Goal: Information Seeking & Learning: Learn about a topic

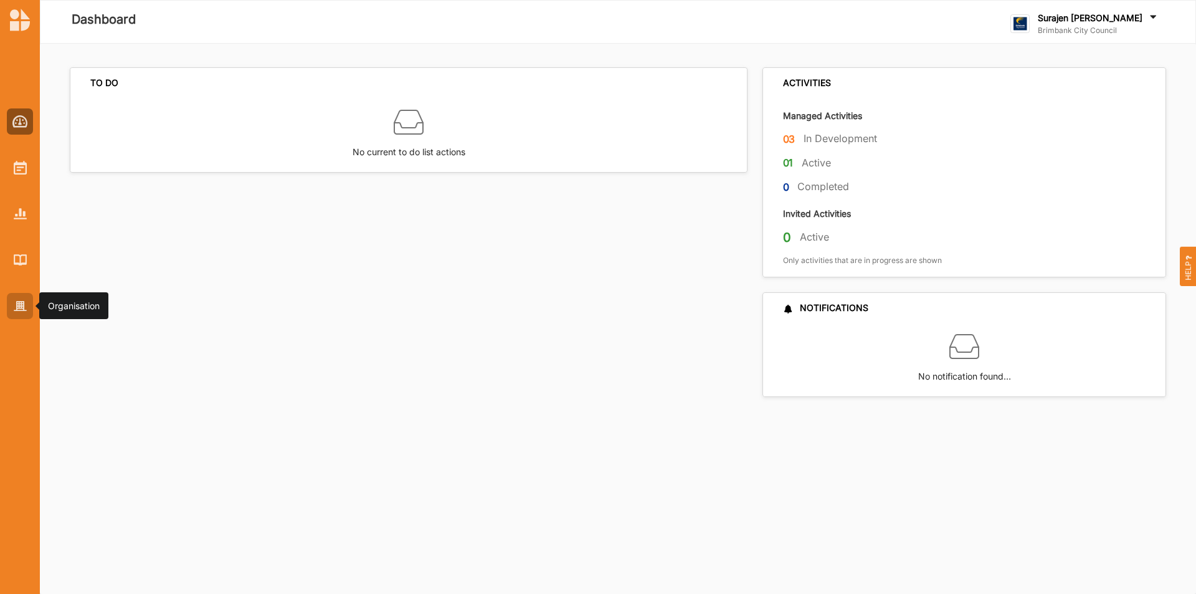
click at [32, 313] on div at bounding box center [20, 306] width 26 height 26
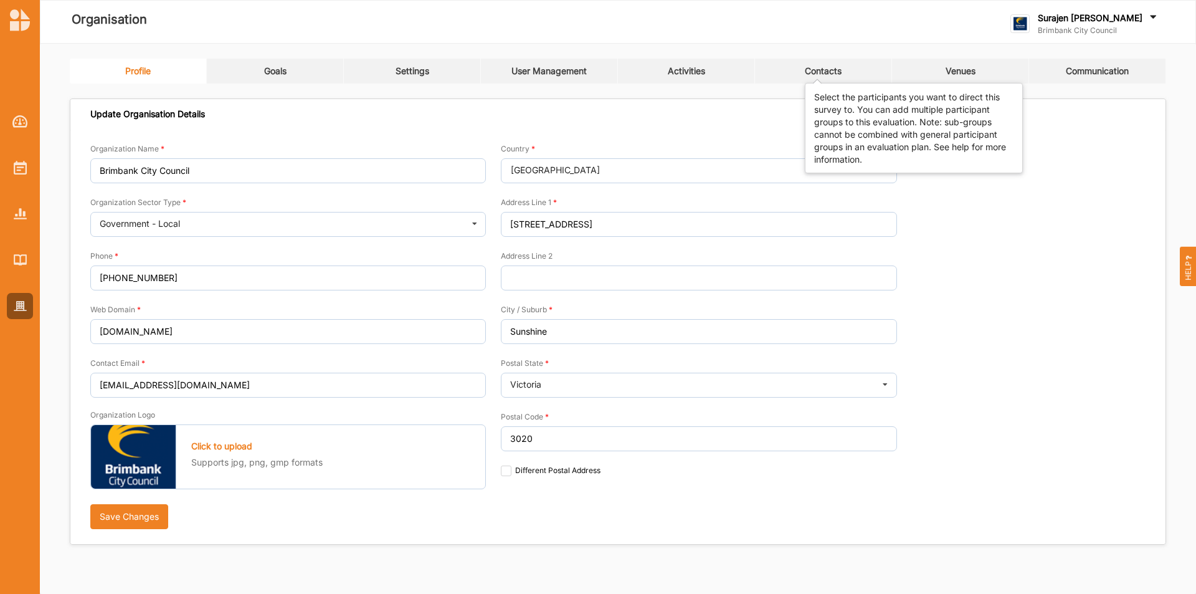
click at [823, 71] on div "Contacts" at bounding box center [823, 70] width 37 height 11
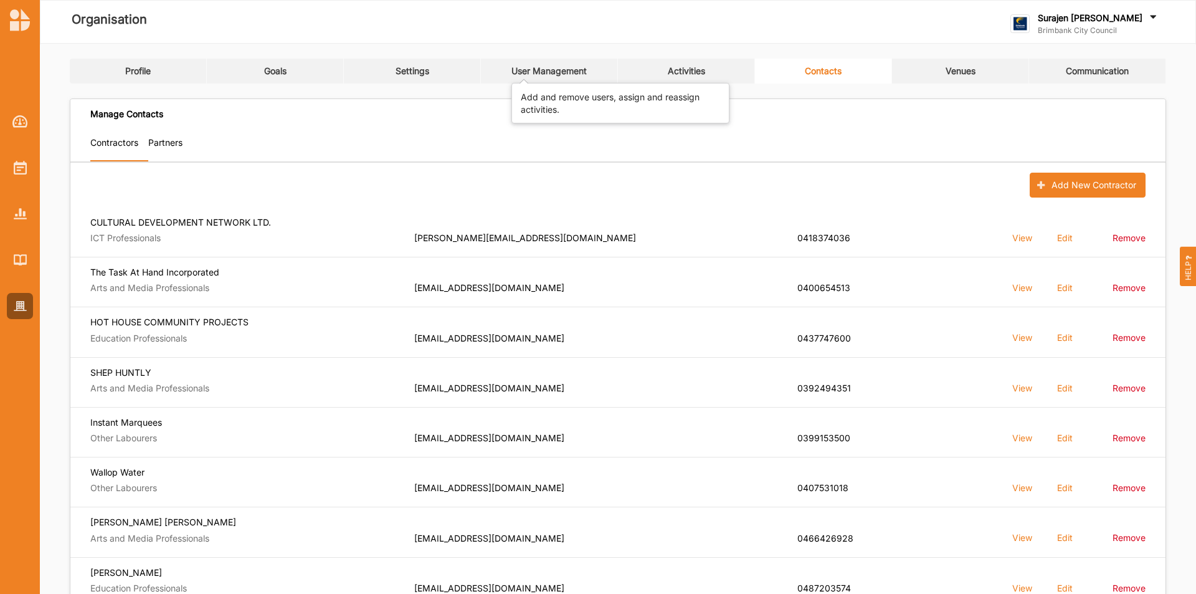
click at [571, 66] on div "User Management" at bounding box center [549, 70] width 75 height 11
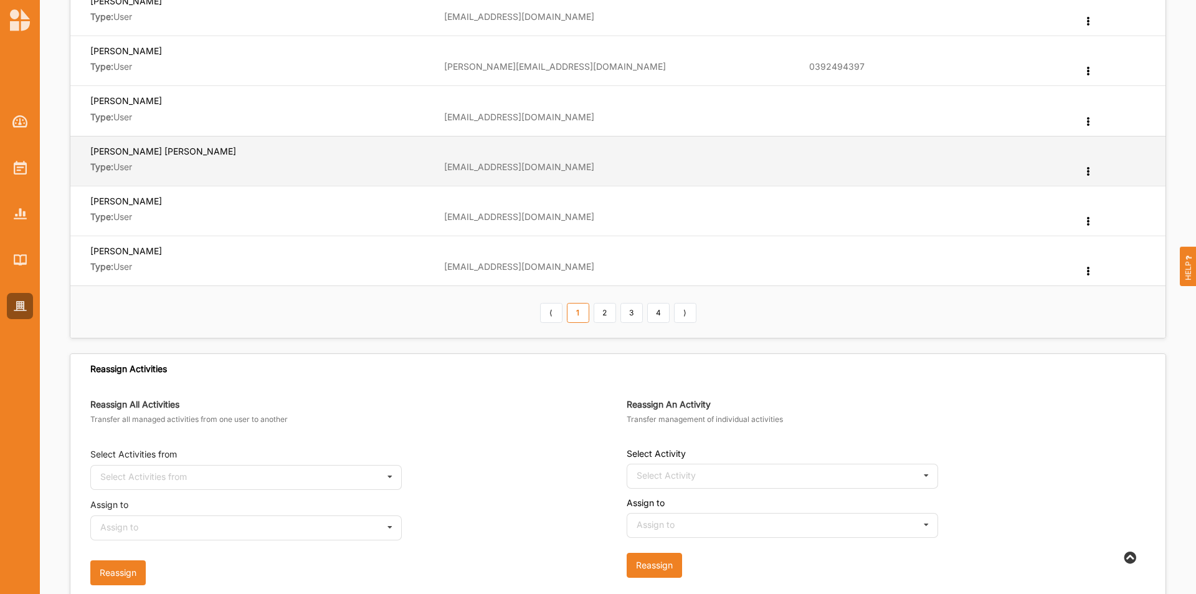
scroll to position [561, 0]
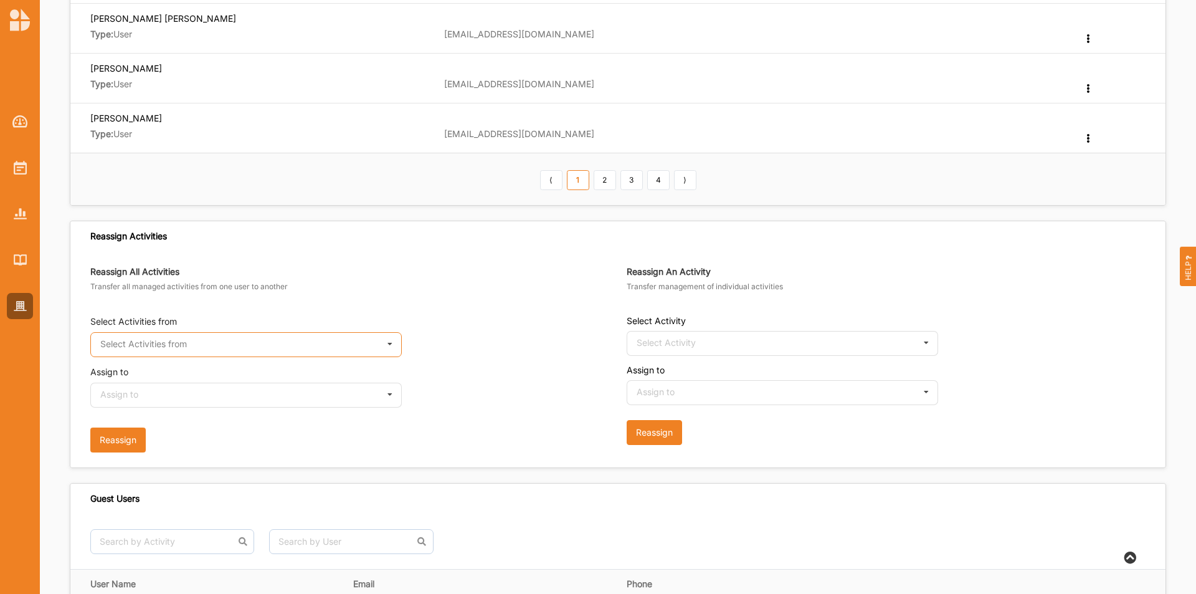
click at [210, 343] on input "text" at bounding box center [247, 345] width 310 height 25
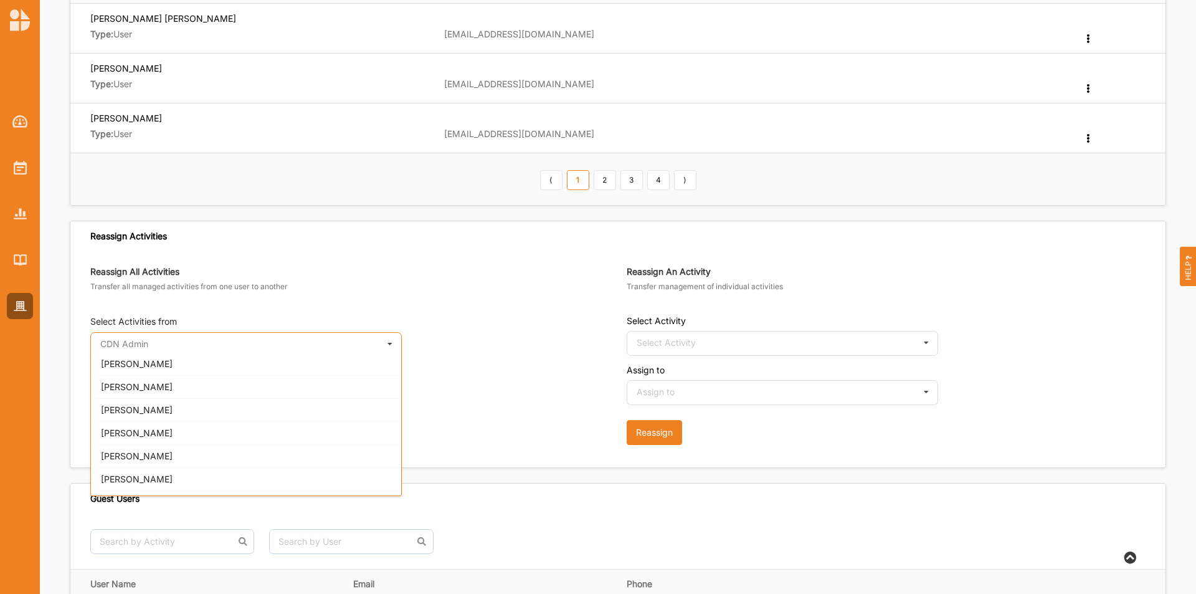
scroll to position [374, 0]
click at [224, 411] on div "[PERSON_NAME]" at bounding box center [246, 409] width 310 height 23
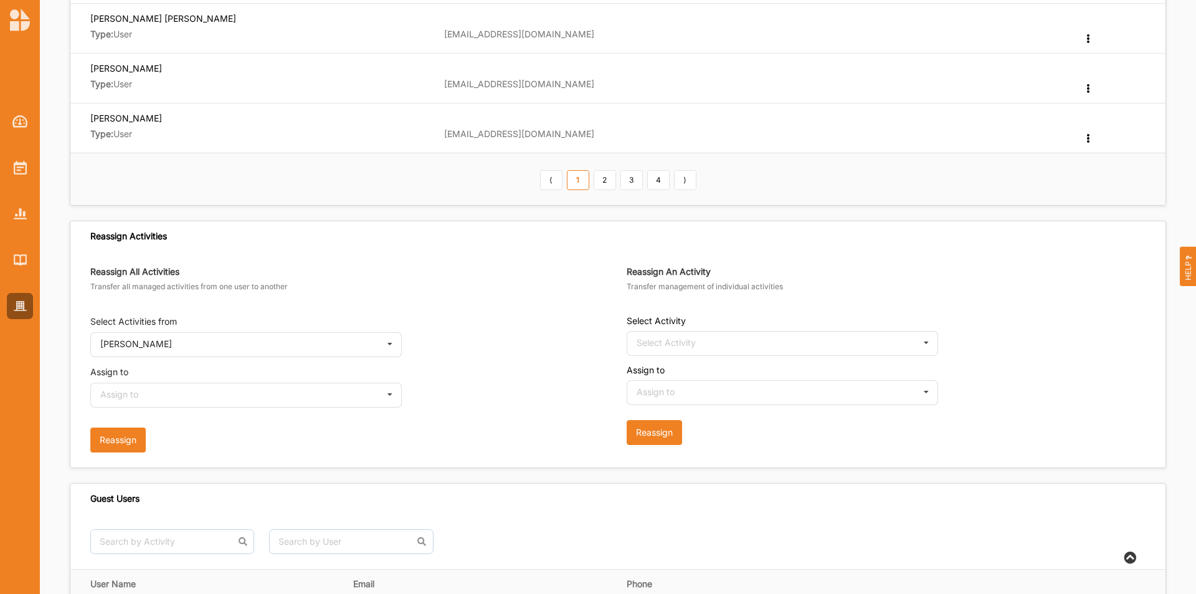
click at [221, 410] on form "Reassign All Activities Transfer all managed activities from one user to anothe…" at bounding box center [354, 359] width 528 height 186
click at [222, 404] on input "text" at bounding box center [247, 395] width 310 height 25
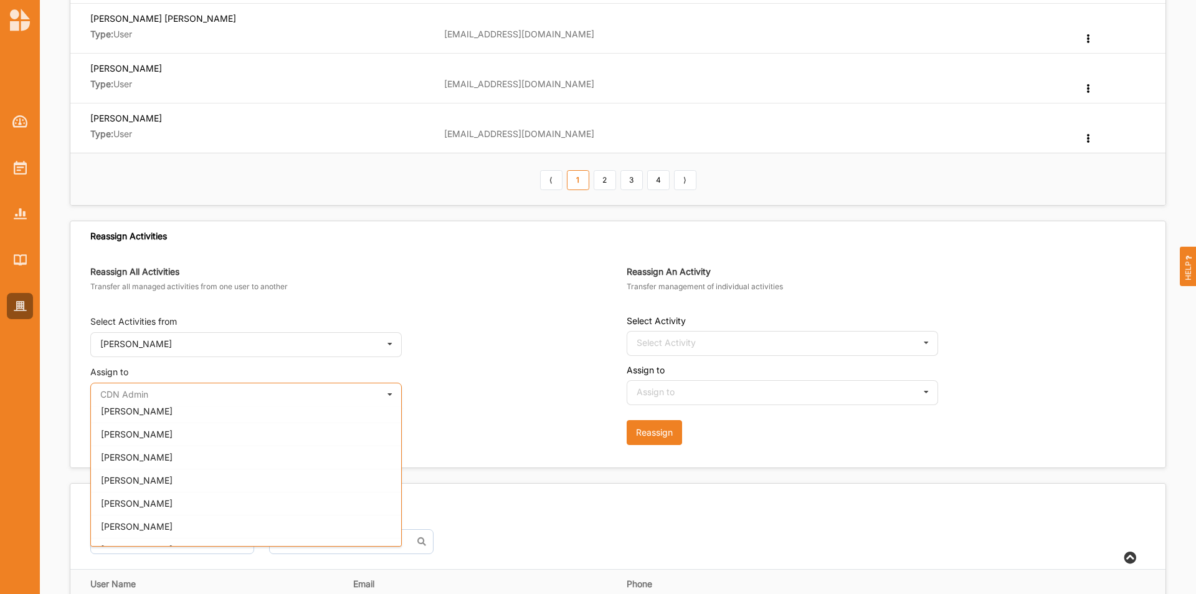
scroll to position [668, 0]
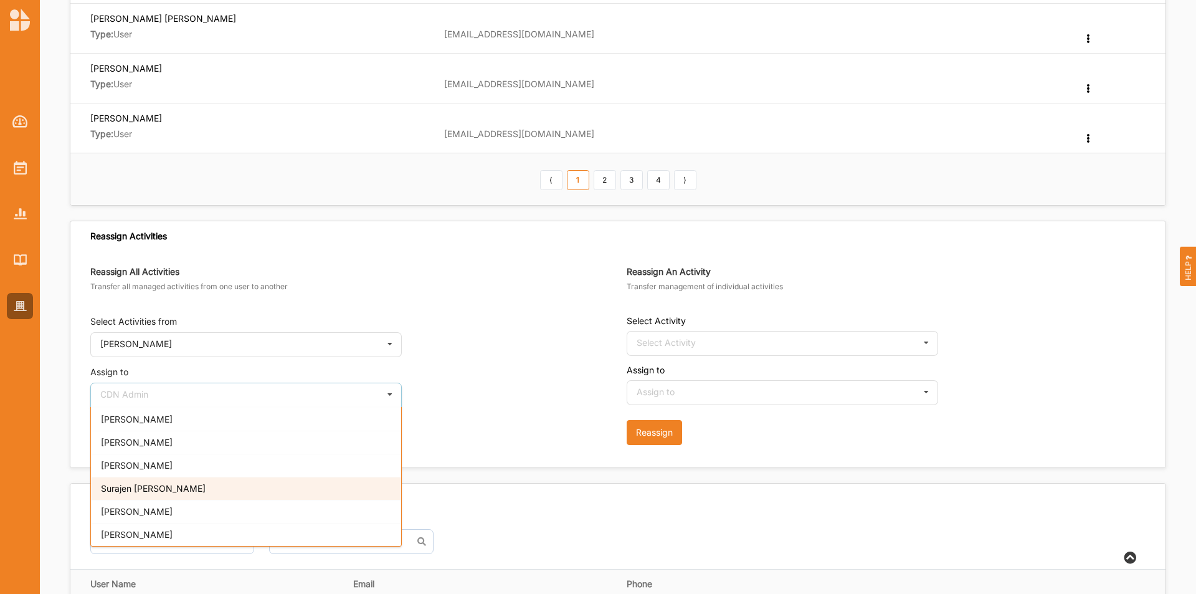
click at [173, 487] on div "Surajen [PERSON_NAME]" at bounding box center [246, 488] width 310 height 23
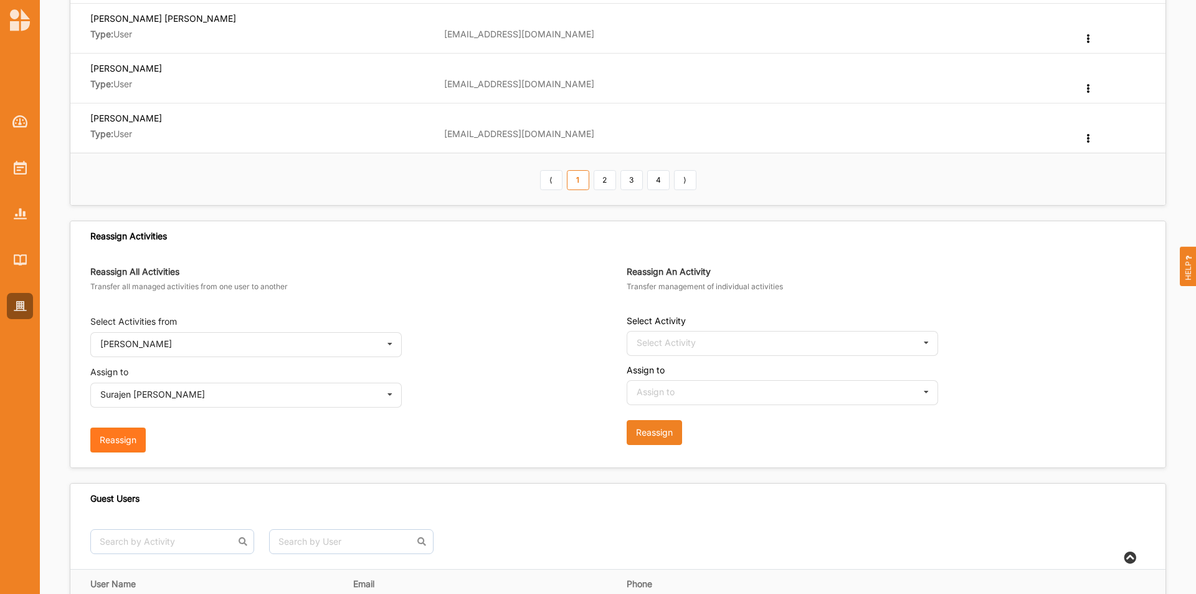
click at [116, 447] on button "Reassign" at bounding box center [117, 439] width 55 height 25
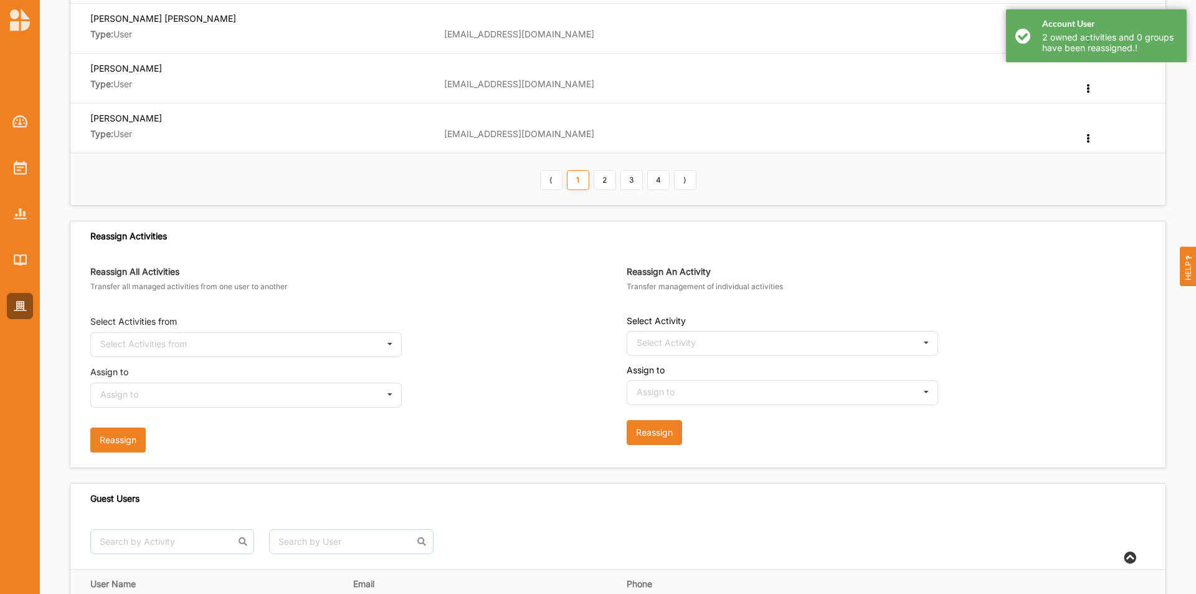
click at [334, 255] on div "Reassign All Activities Transfer all managed activities from one user to anothe…" at bounding box center [617, 359] width 1095 height 216
click at [18, 155] on div at bounding box center [20, 168] width 26 height 26
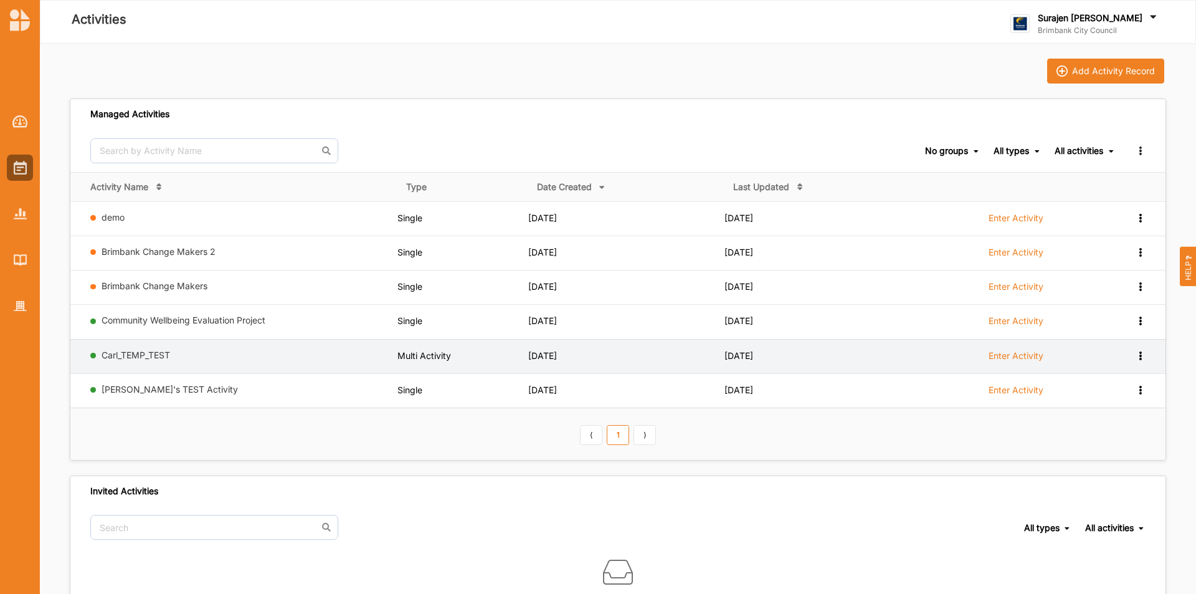
drag, startPoint x: 1030, startPoint y: 358, endPoint x: 1019, endPoint y: 338, distance: 22.3
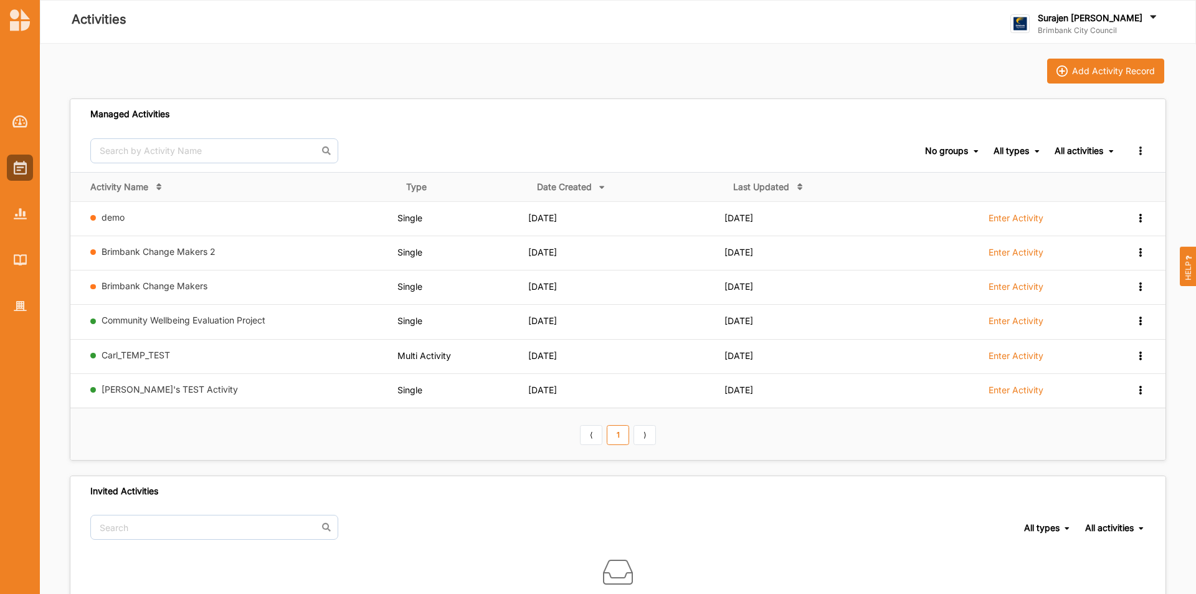
click at [1029, 357] on label "Enter Activity" at bounding box center [1016, 355] width 55 height 11
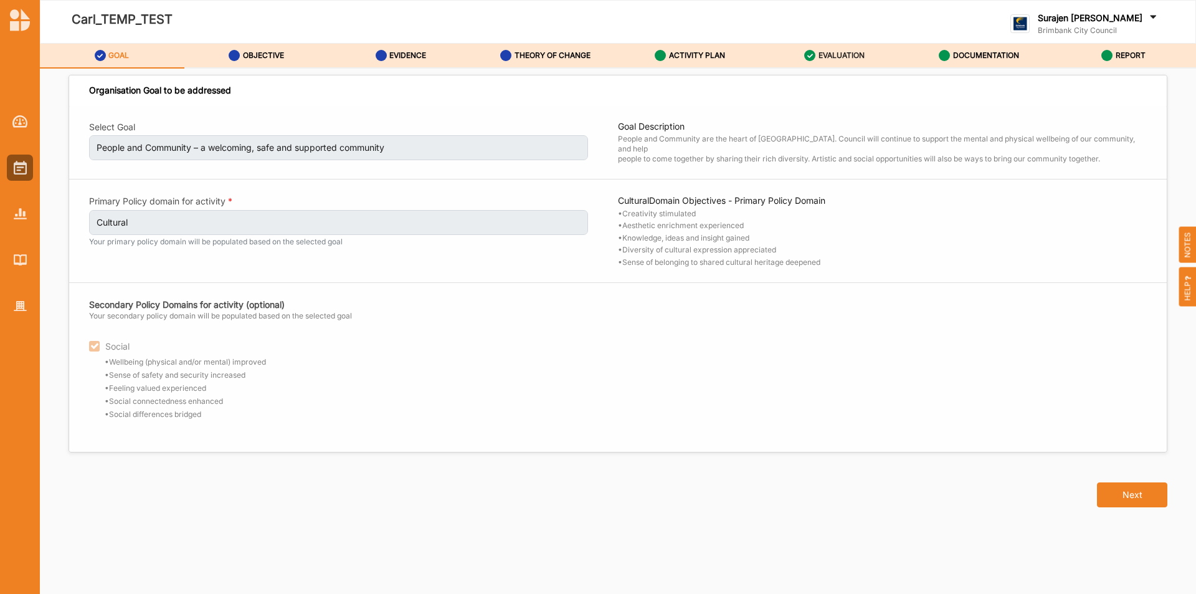
click at [816, 44] on div "EVALUATION" at bounding box center [834, 55] width 60 height 22
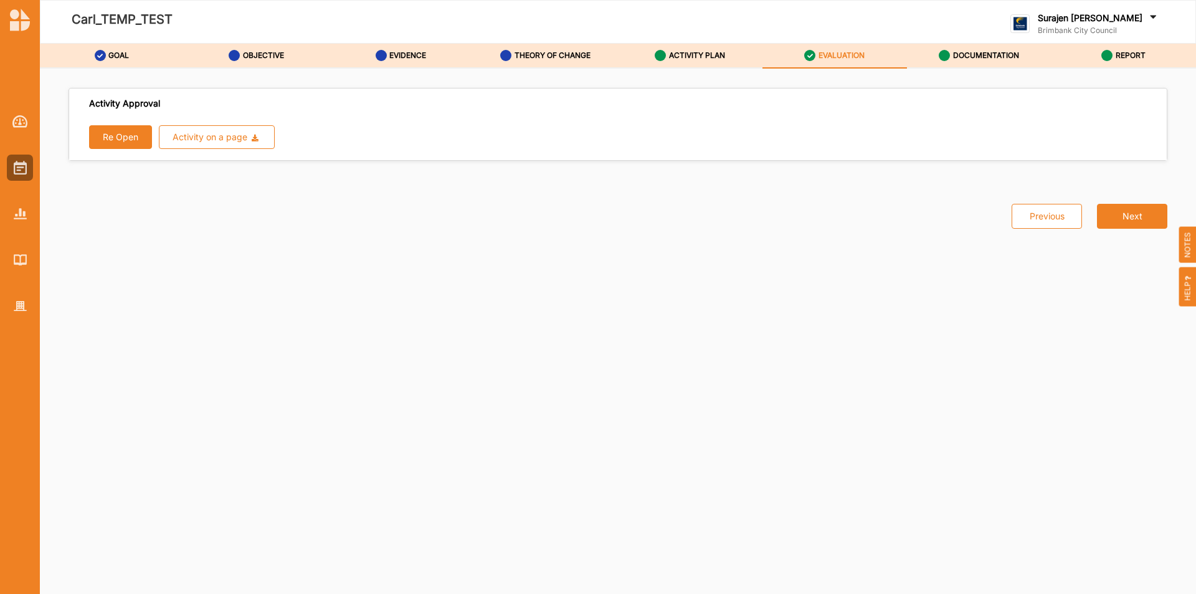
click at [102, 141] on button "Re Open" at bounding box center [120, 137] width 63 height 24
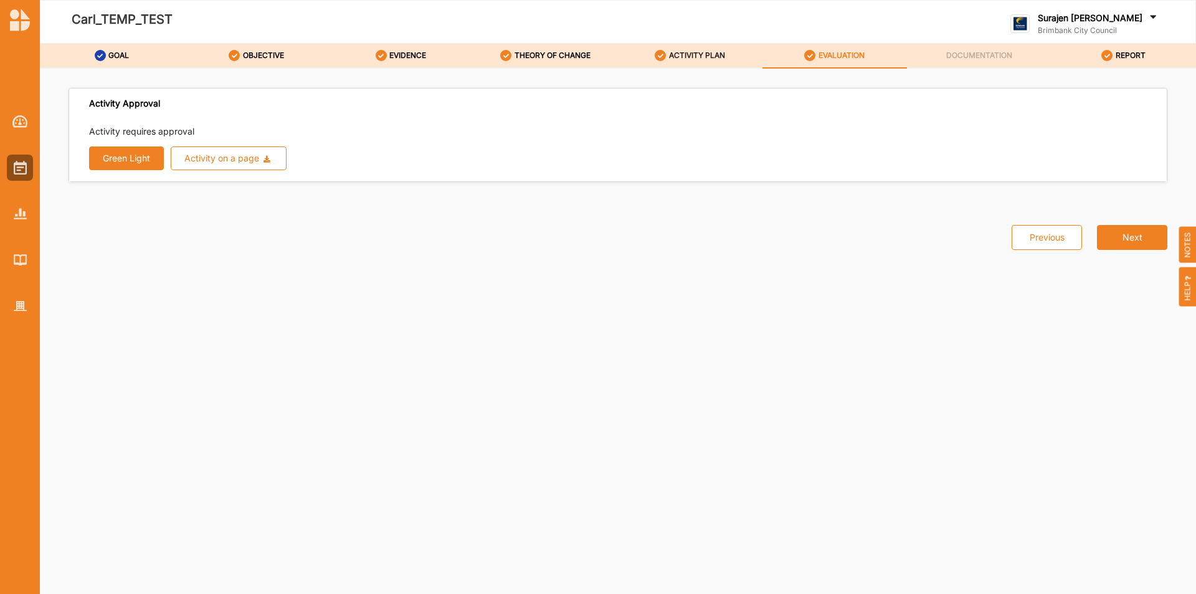
drag, startPoint x: 707, startPoint y: 66, endPoint x: 693, endPoint y: 52, distance: 19.4
click at [694, 52] on div "ACTIVITY PLAN" at bounding box center [690, 55] width 70 height 22
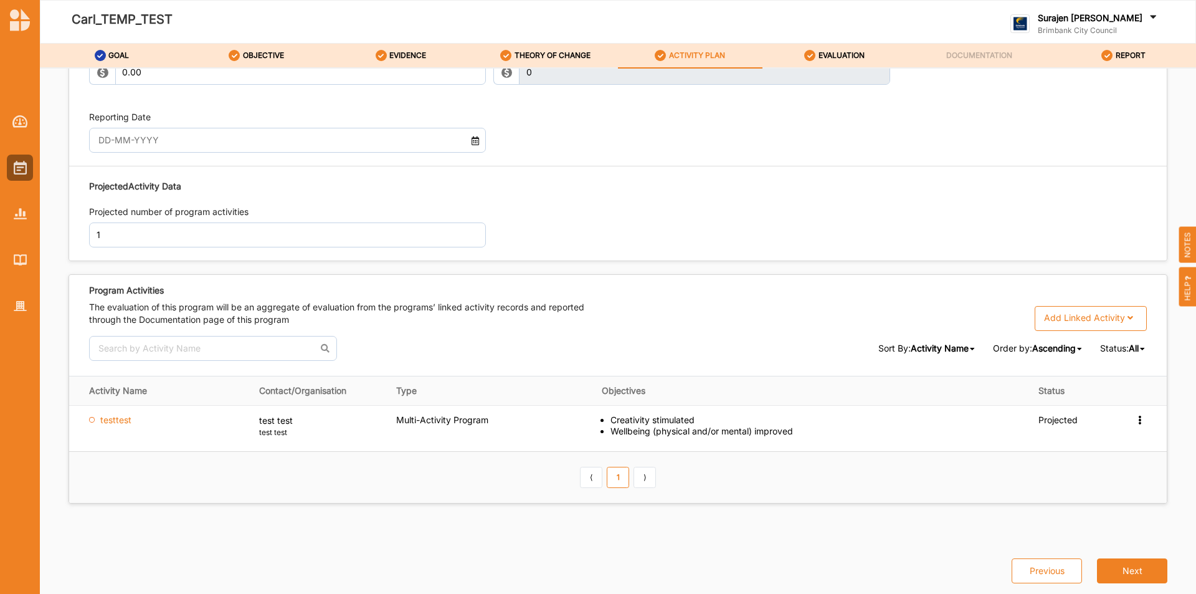
scroll to position [1417, 0]
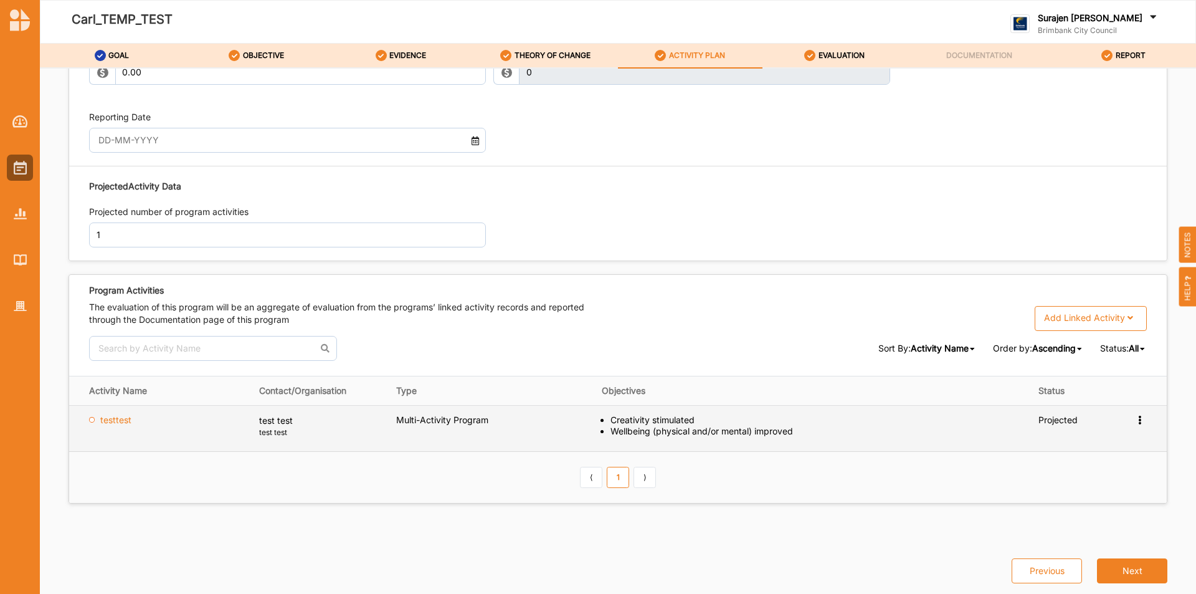
click at [1135, 414] on icon at bounding box center [1140, 418] width 11 height 9
click at [1085, 462] on div "Remove" at bounding box center [1079, 468] width 133 height 24
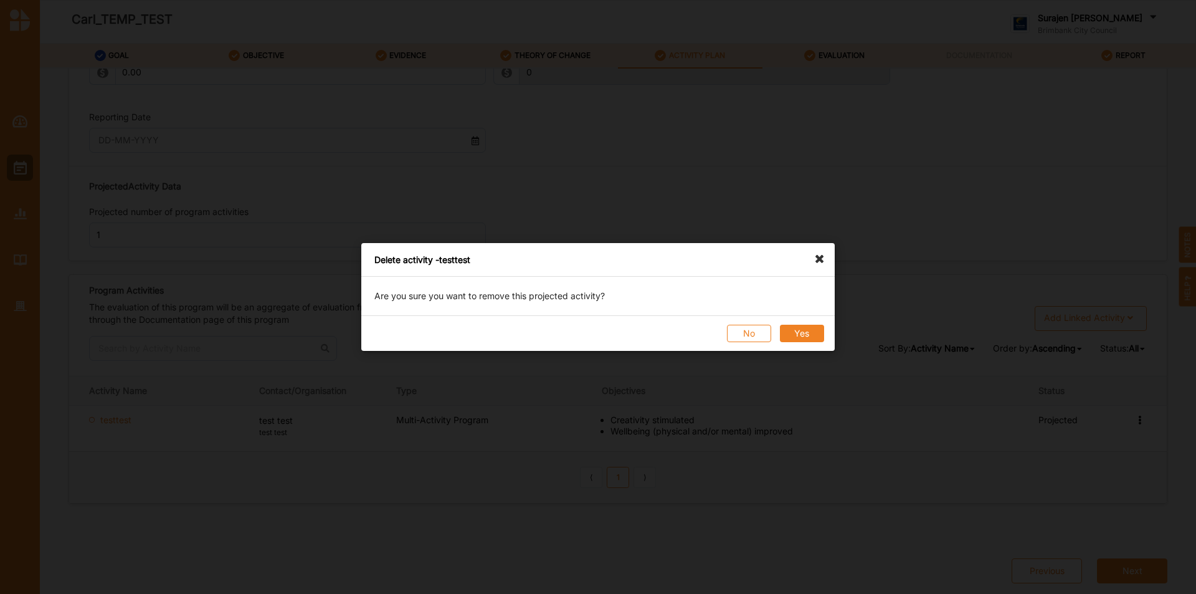
click at [803, 330] on button "Yes" at bounding box center [802, 333] width 44 height 17
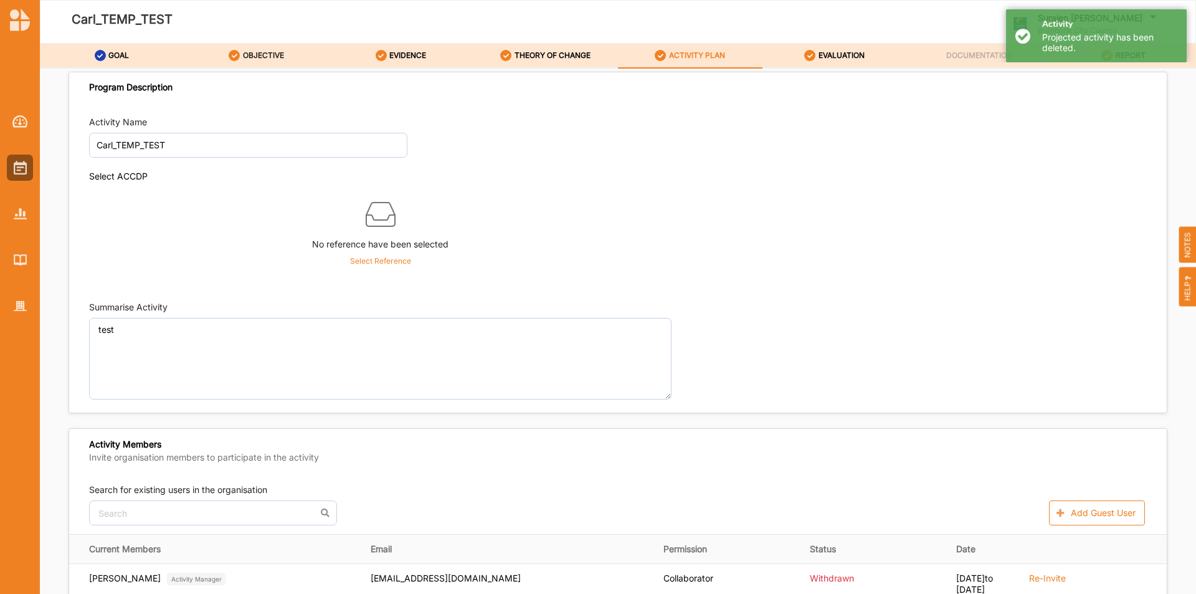
scroll to position [0, 0]
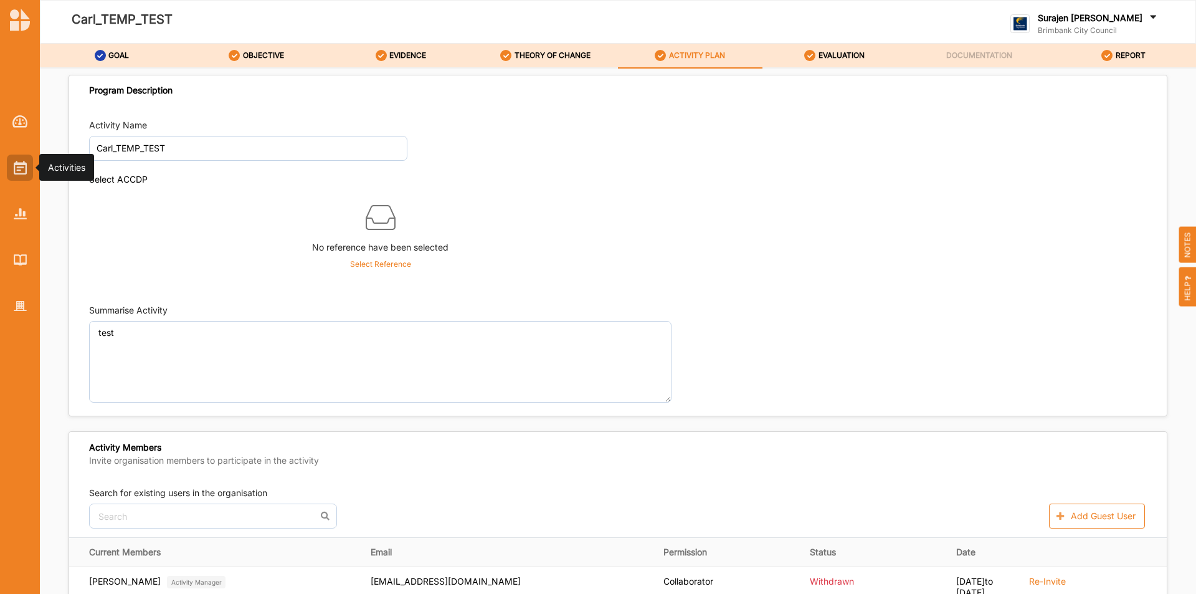
click at [7, 176] on div at bounding box center [20, 203] width 40 height 231
click at [14, 163] on img at bounding box center [20, 168] width 13 height 14
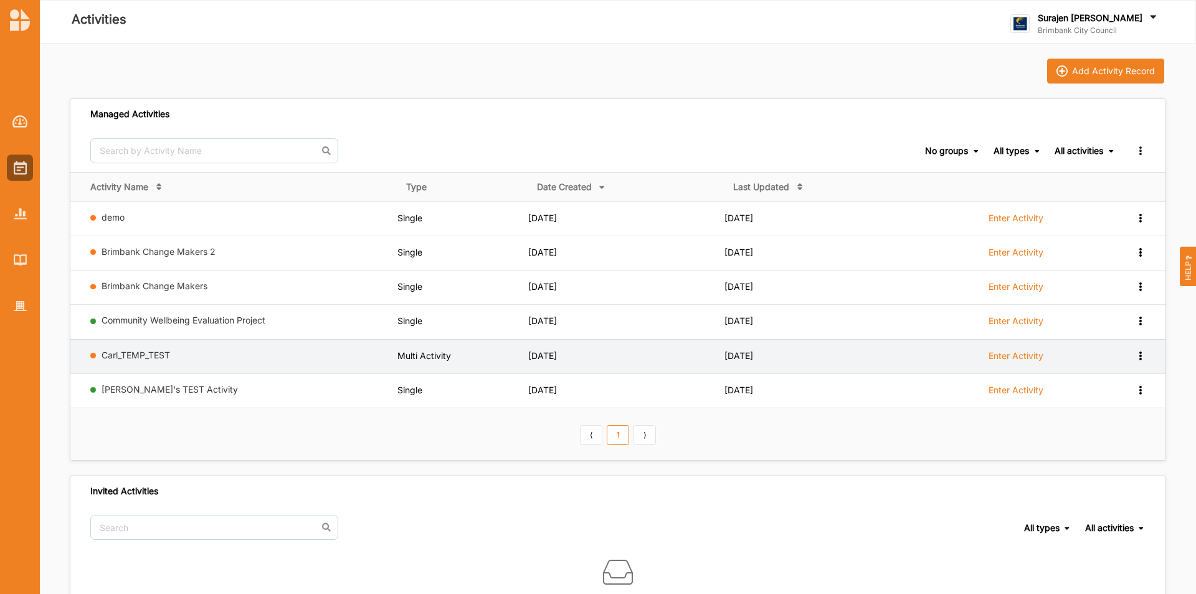
click at [1145, 355] on icon at bounding box center [1140, 354] width 11 height 9
click at [1119, 447] on div "Remove" at bounding box center [1108, 444] width 55 height 9
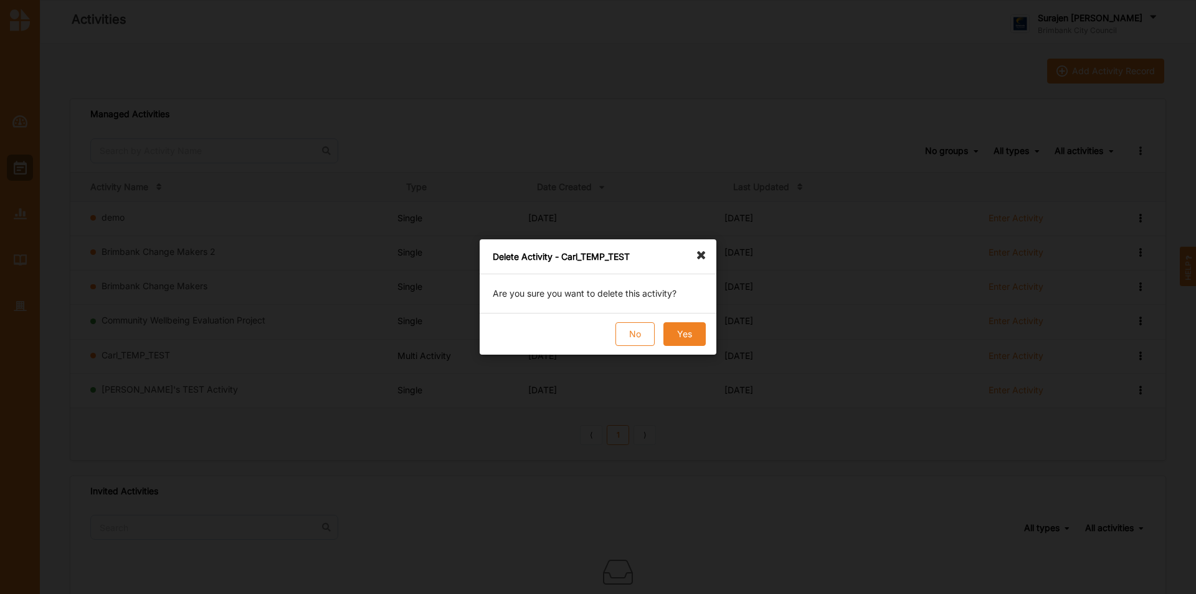
click at [710, 343] on div "No Yes" at bounding box center [598, 334] width 237 height 42
click at [698, 342] on button "Yes" at bounding box center [685, 334] width 42 height 24
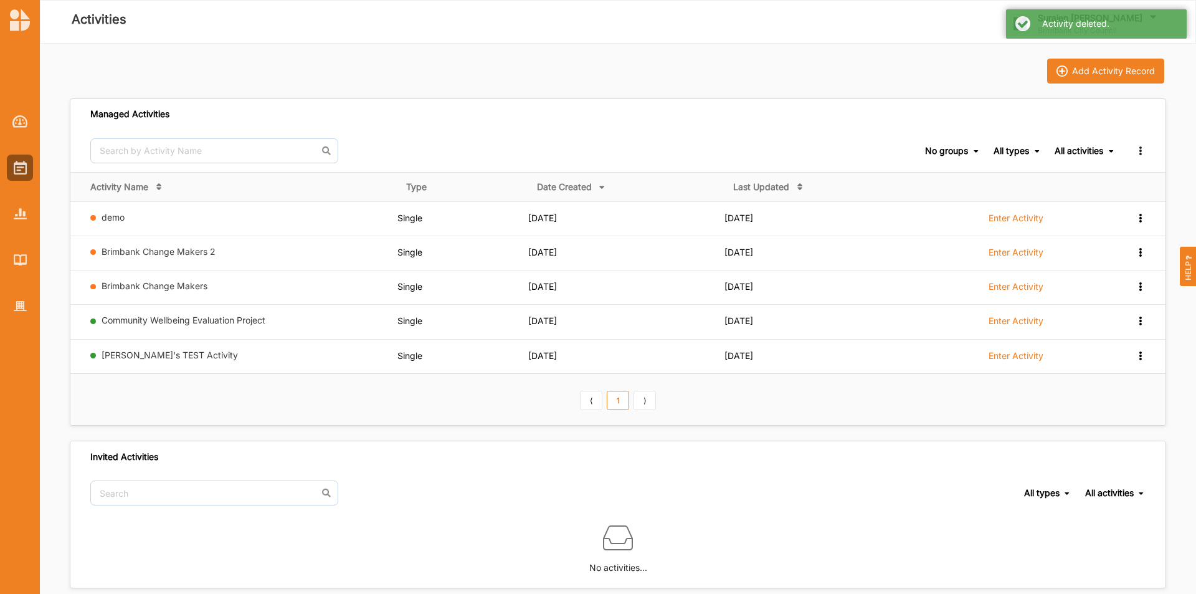
click at [138, 354] on link "[PERSON_NAME]'s TEST Activity" at bounding box center [170, 355] width 136 height 11
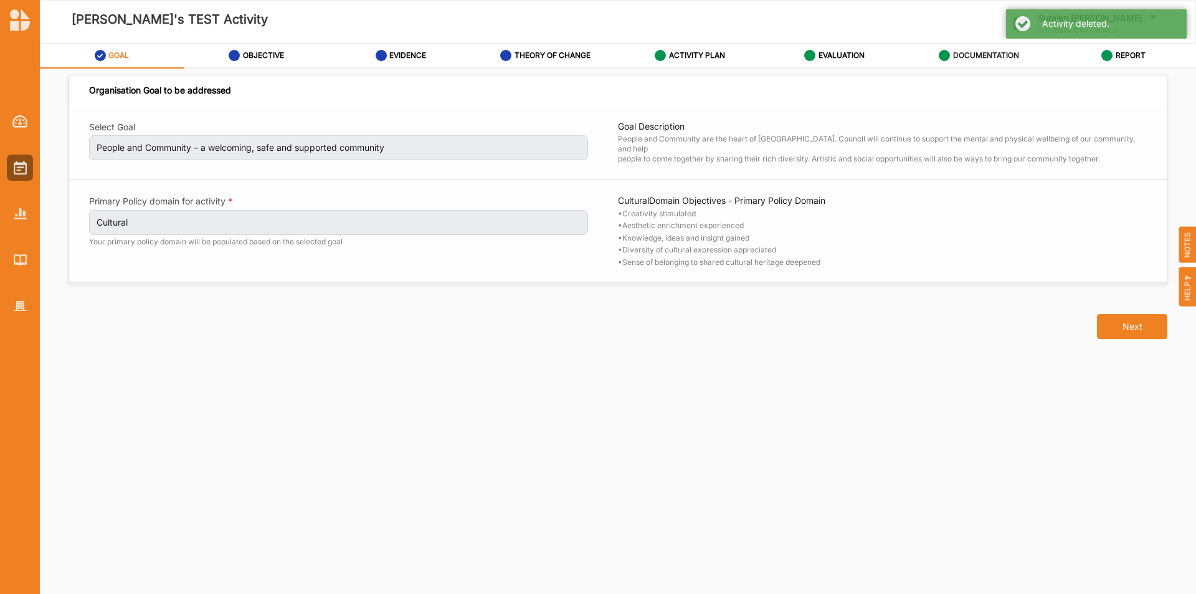
click at [988, 61] on div "DOCUMENTATION" at bounding box center [979, 55] width 80 height 22
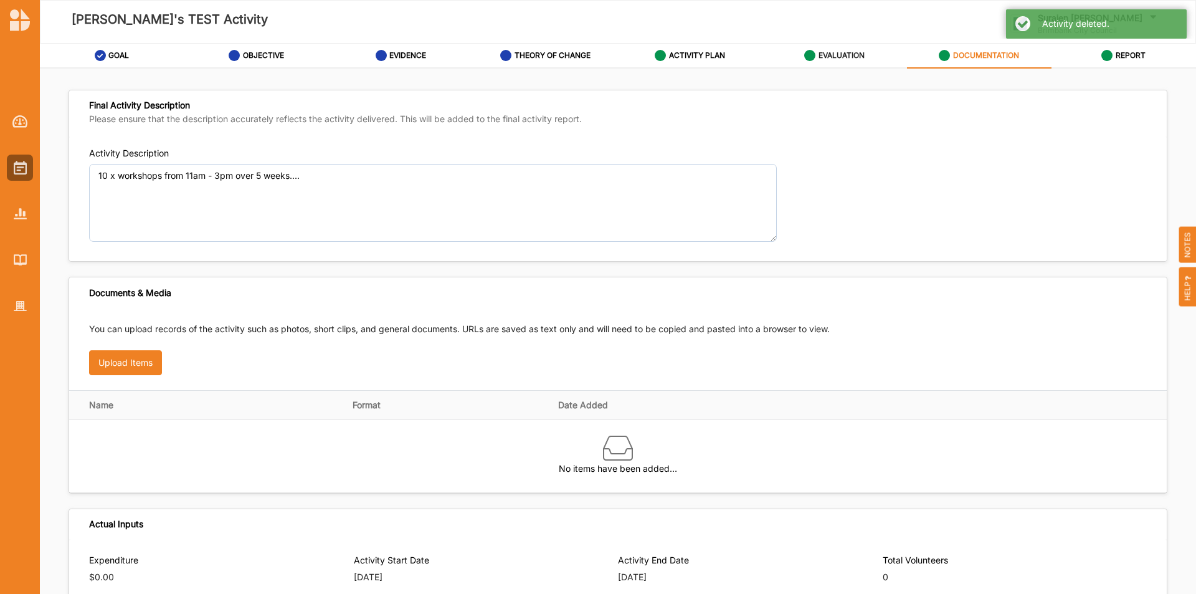
click at [839, 63] on div "EVALUATION" at bounding box center [834, 55] width 60 height 22
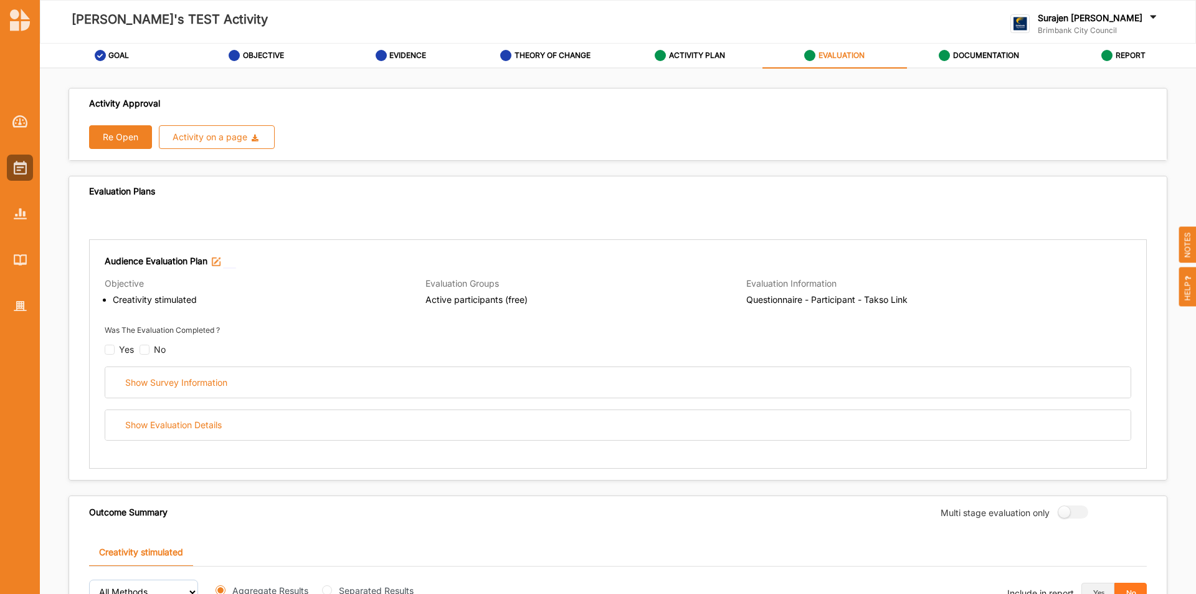
click at [110, 135] on button "Re Open" at bounding box center [120, 137] width 63 height 24
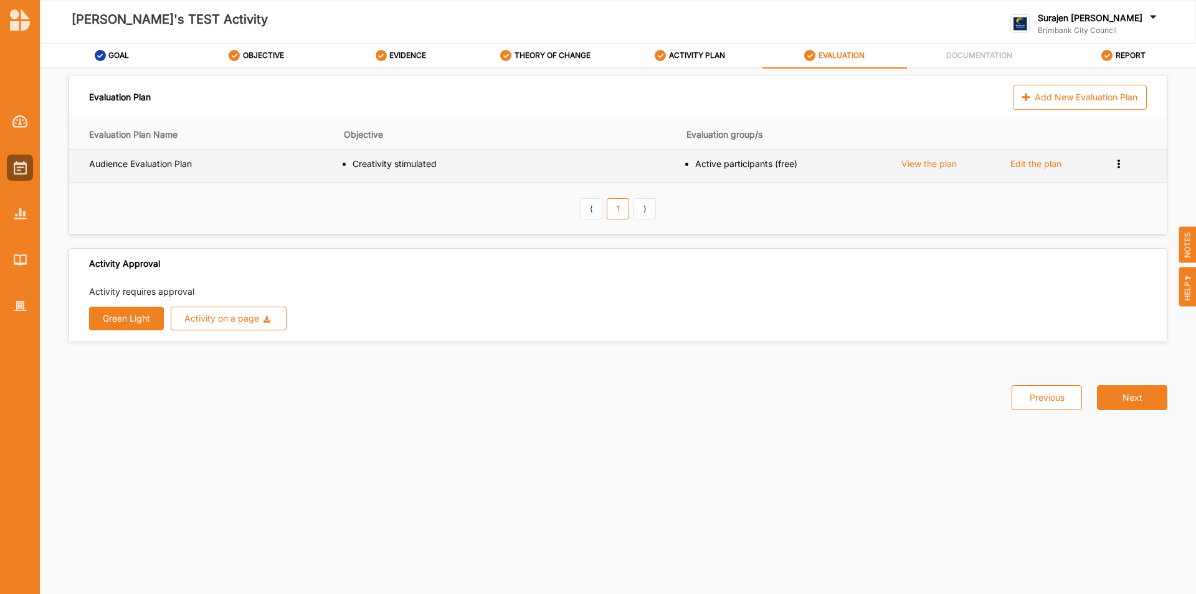
click at [1122, 163] on icon at bounding box center [1119, 162] width 11 height 9
click at [1109, 207] on div "Remove" at bounding box center [1084, 206] width 64 height 9
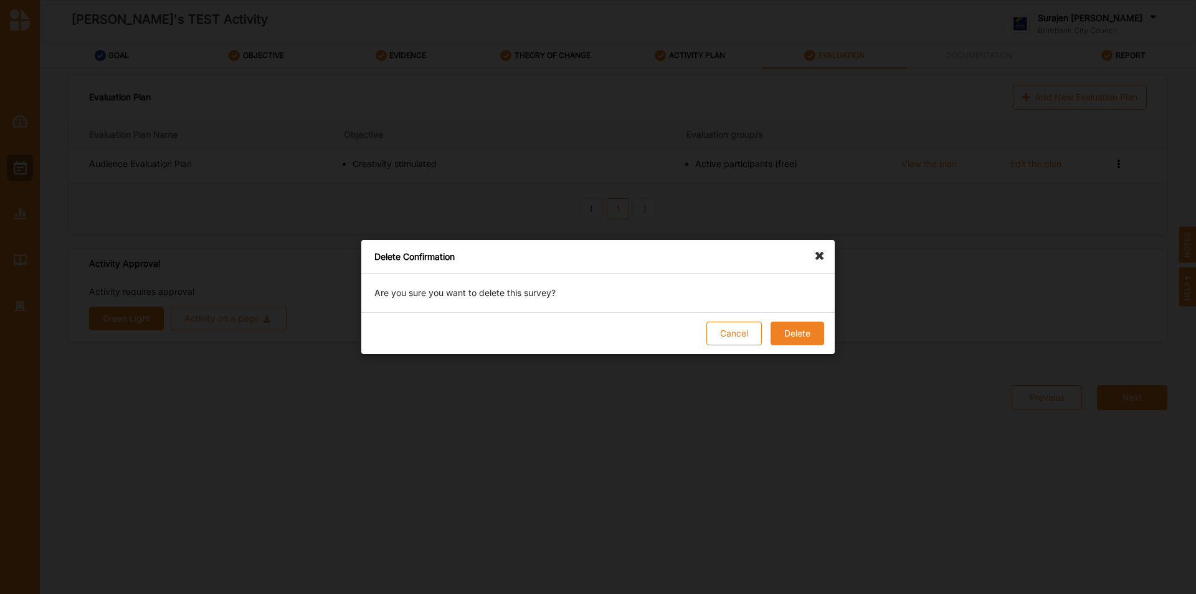
click at [803, 327] on button "Delete" at bounding box center [798, 334] width 54 height 24
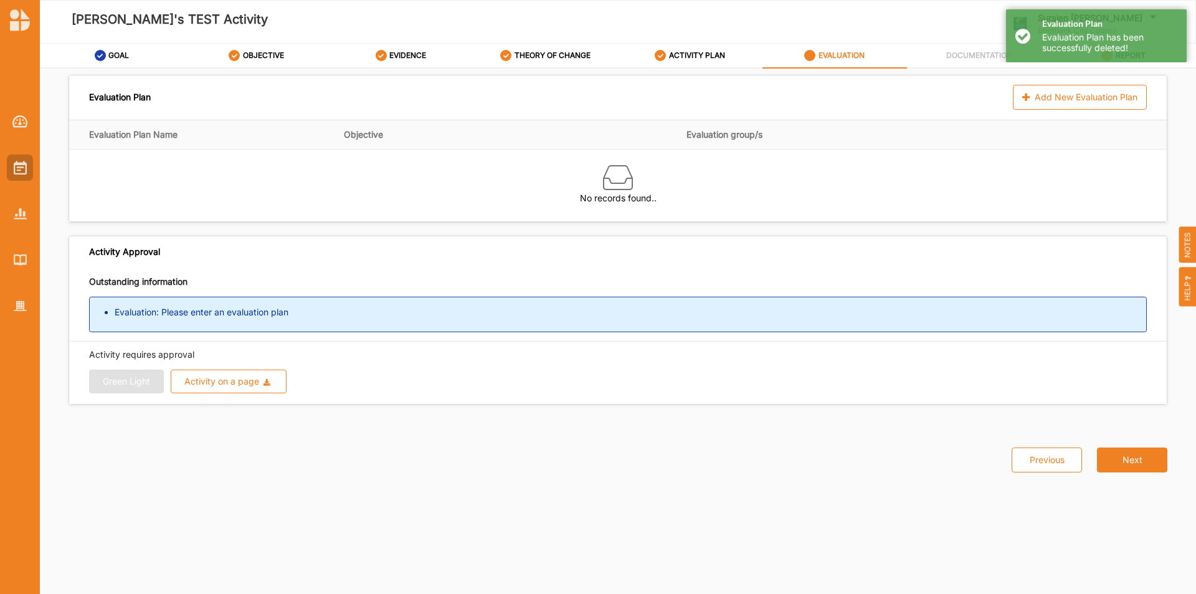
click at [28, 164] on div at bounding box center [20, 168] width 26 height 26
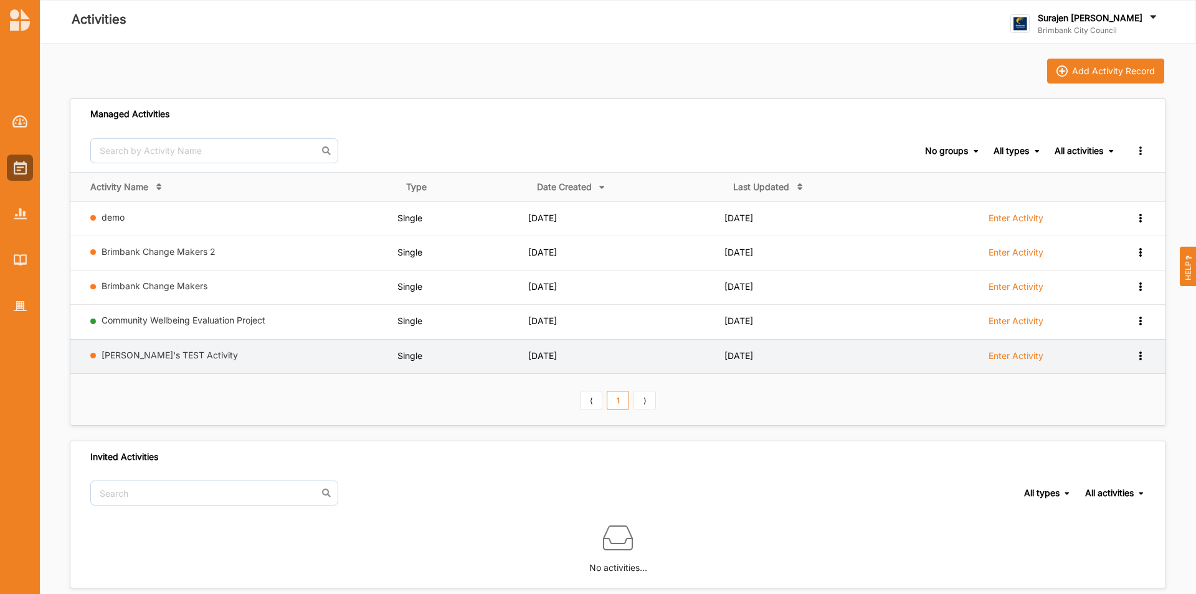
click at [1139, 359] on icon at bounding box center [1140, 354] width 11 height 9
click at [1119, 450] on div "Remove" at bounding box center [1109, 444] width 74 height 23
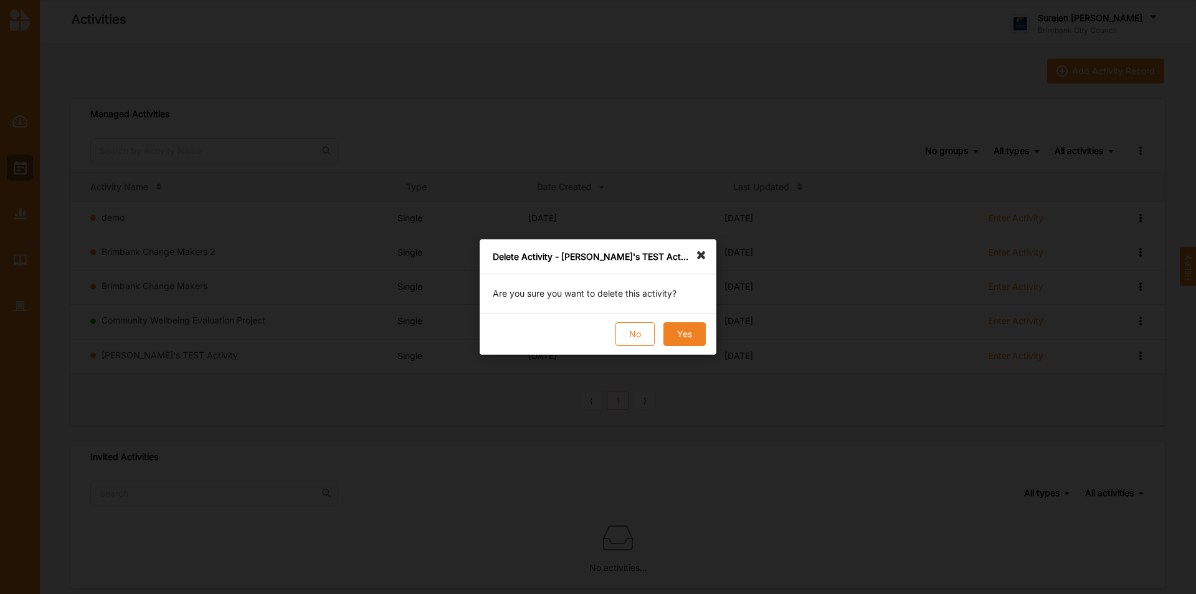
click at [675, 335] on button "Yes" at bounding box center [685, 334] width 42 height 24
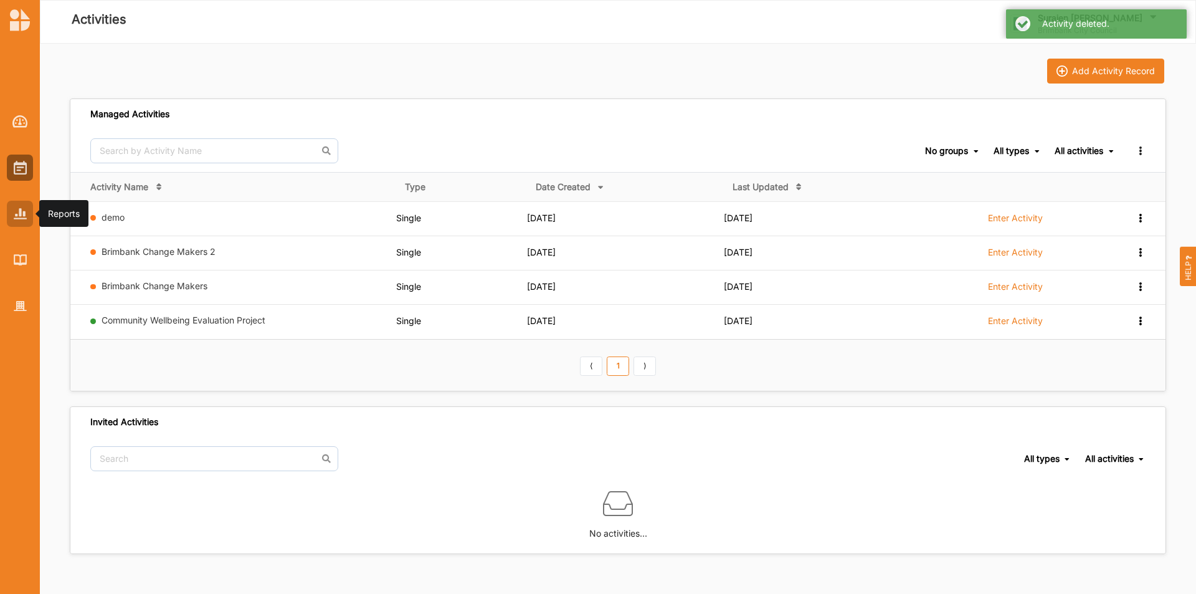
click at [22, 217] on img at bounding box center [20, 213] width 13 height 11
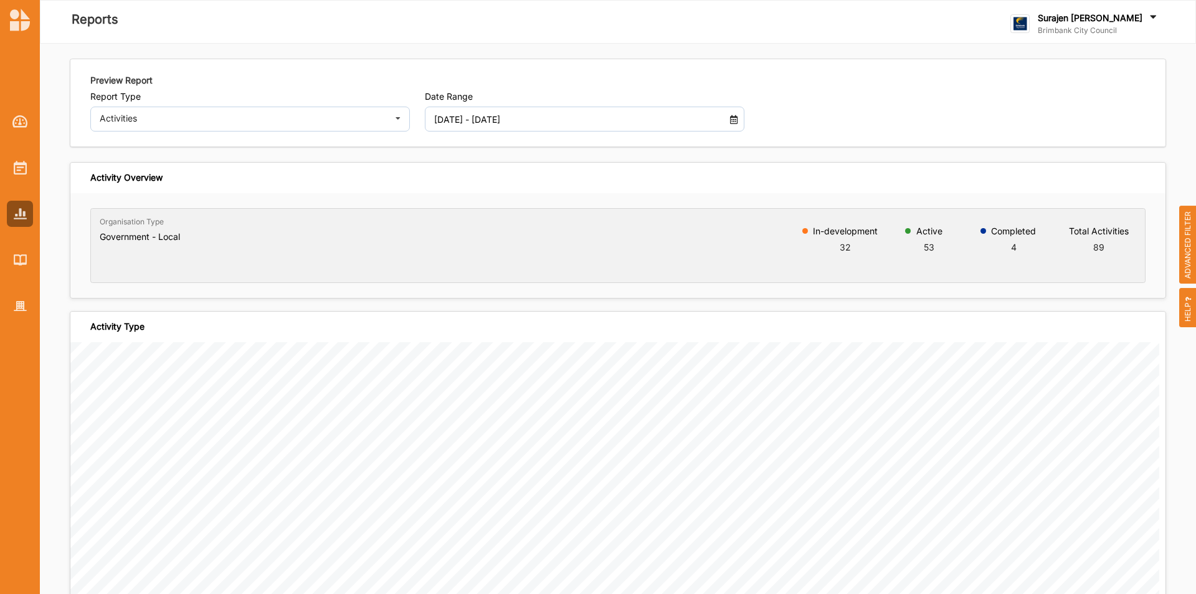
click at [522, 118] on input "[DATE] - [DATE]" at bounding box center [571, 119] width 289 height 25
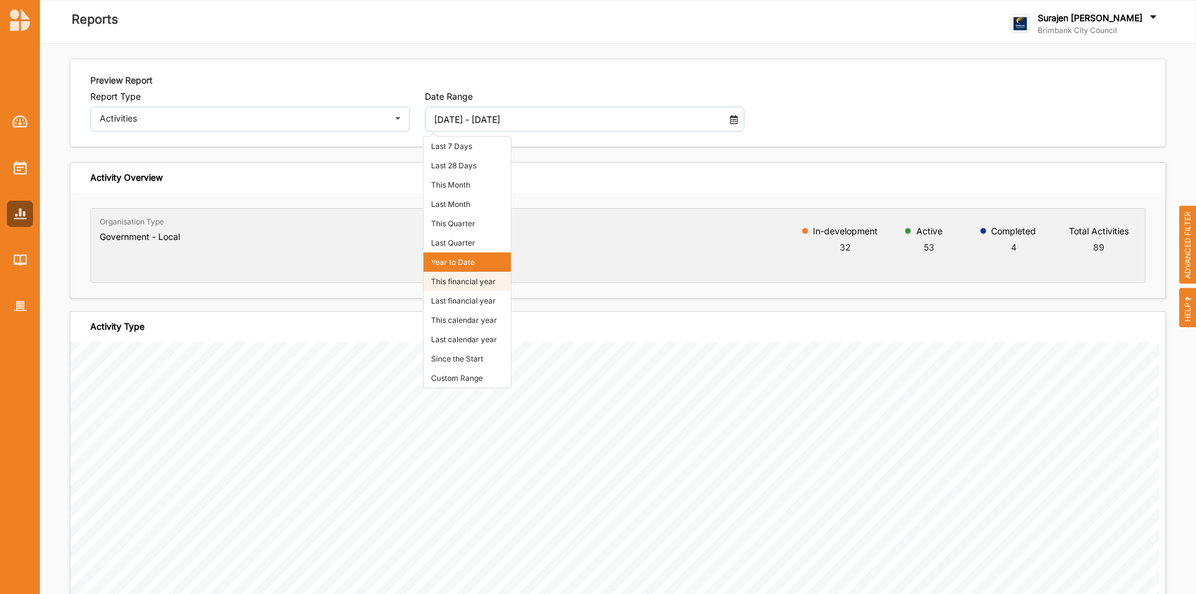
click at [479, 281] on li "This financial year" at bounding box center [467, 281] width 87 height 19
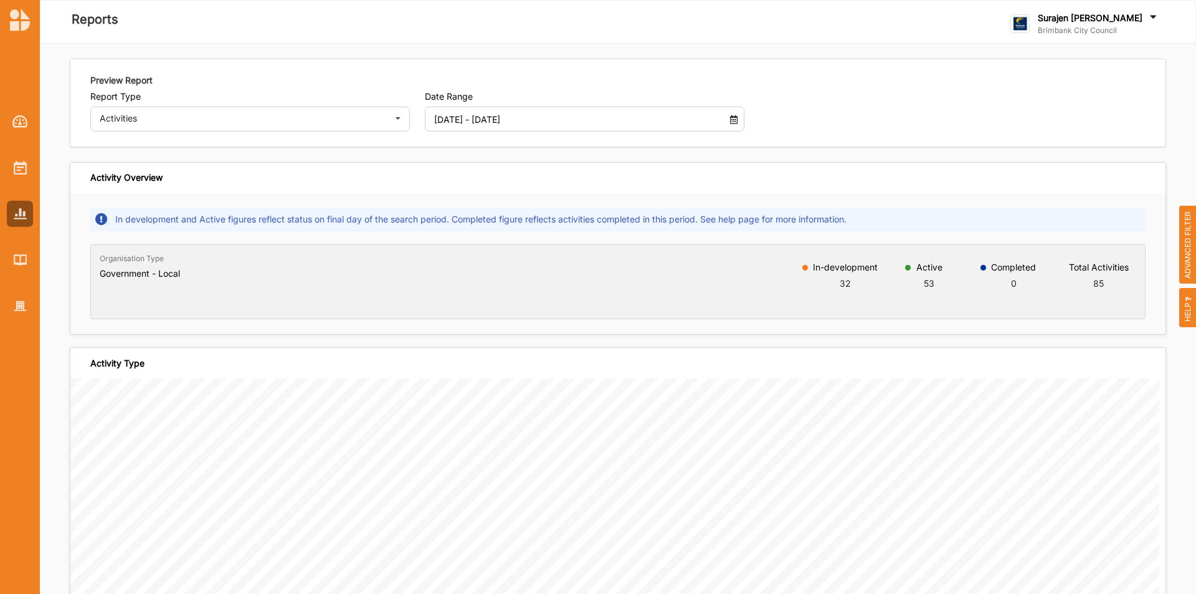
click at [460, 128] on input "[DATE] - [DATE]" at bounding box center [571, 119] width 289 height 25
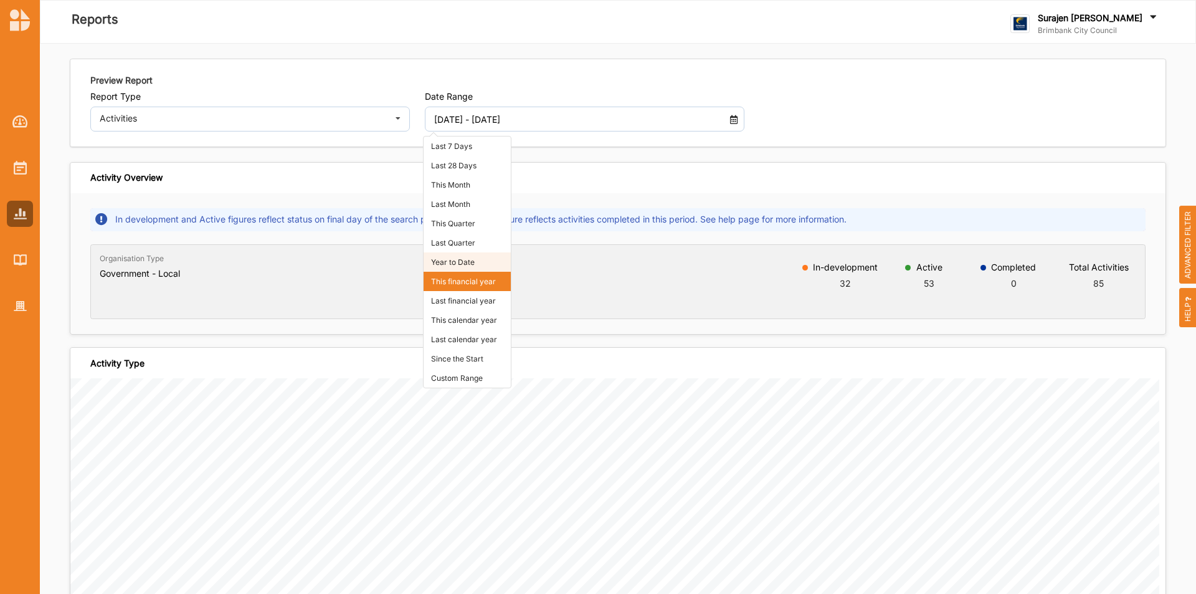
click at [467, 264] on li "Year to Date" at bounding box center [467, 261] width 87 height 19
type input "[DATE] - [DATE]"
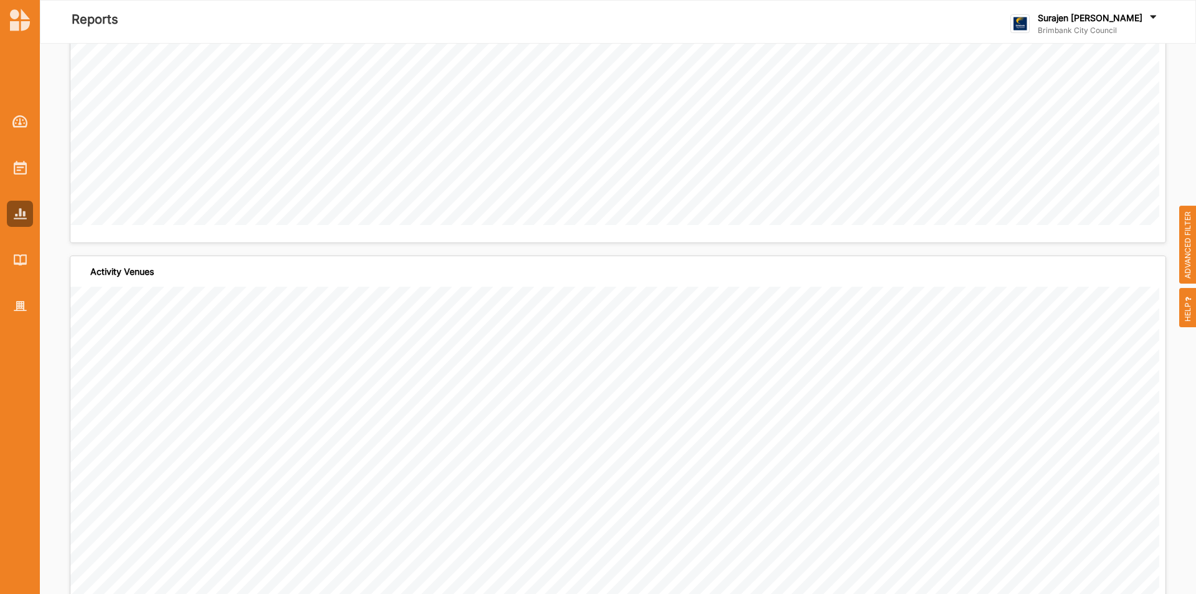
scroll to position [1246, 0]
click at [21, 313] on div at bounding box center [20, 306] width 26 height 26
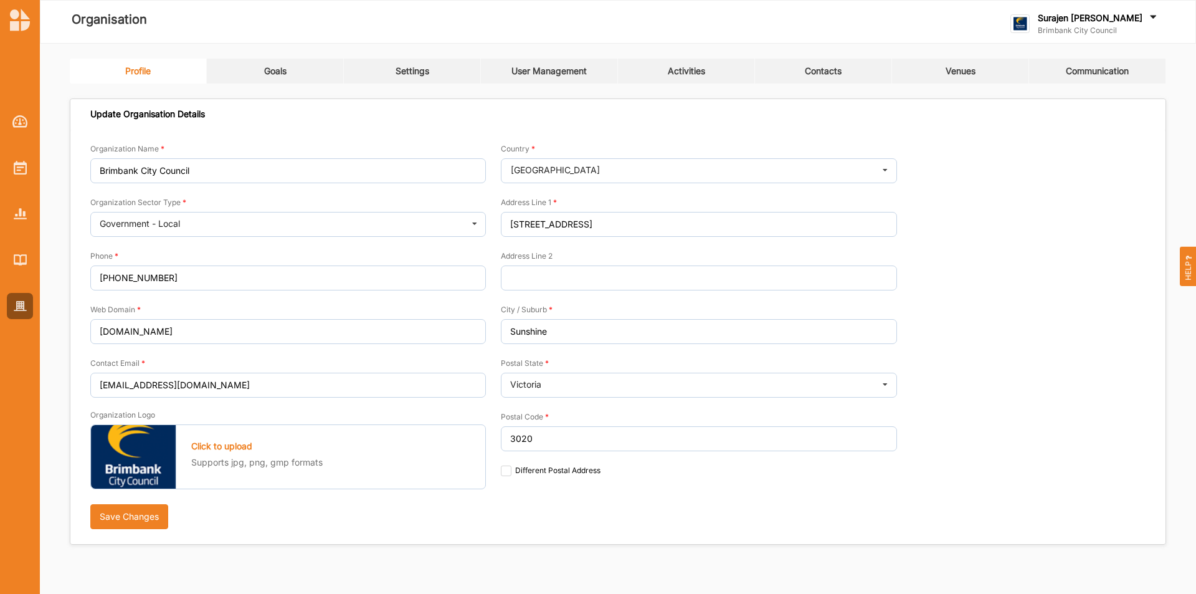
click at [672, 65] on div "Activities" at bounding box center [686, 70] width 37 height 11
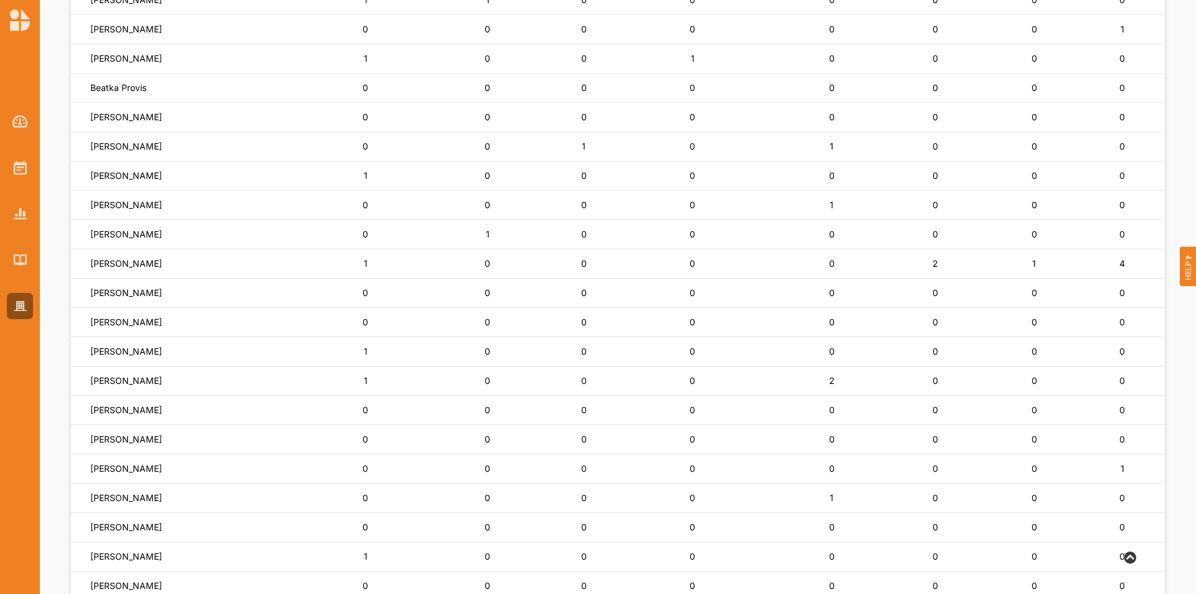
scroll to position [674, 0]
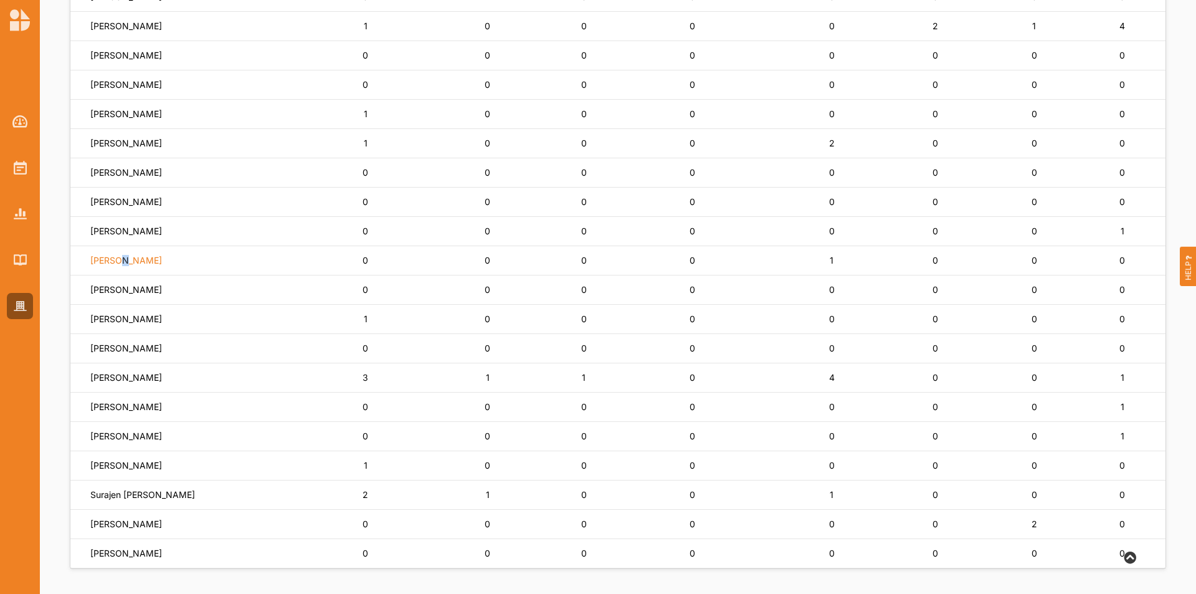
click at [115, 257] on label "[PERSON_NAME]" at bounding box center [126, 260] width 72 height 11
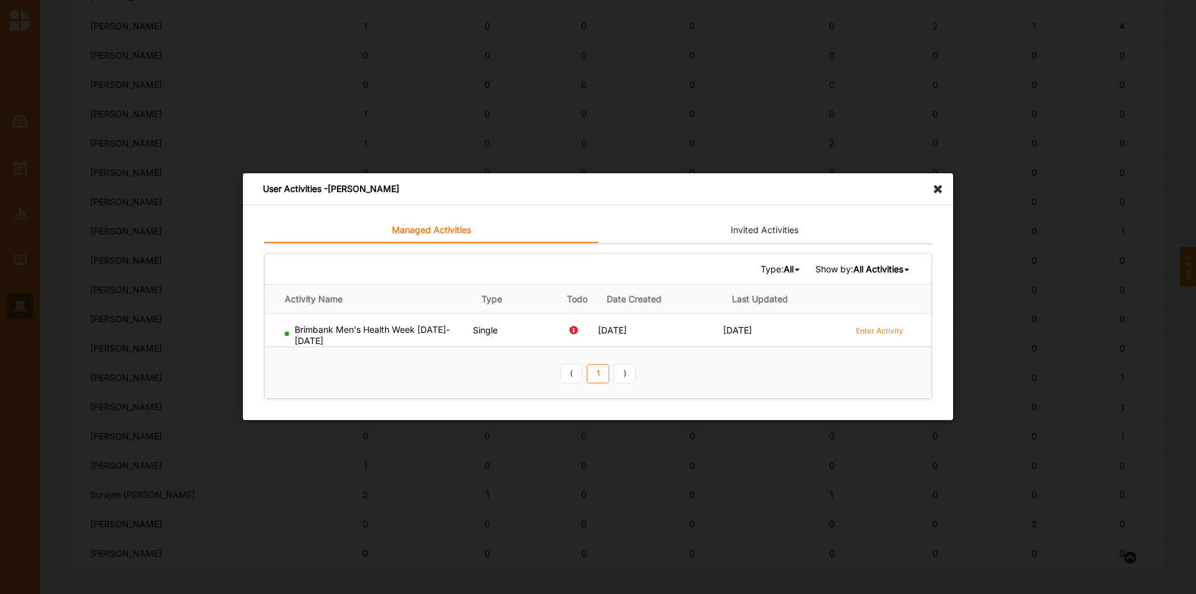
click at [942, 187] on icon at bounding box center [941, 183] width 20 height 20
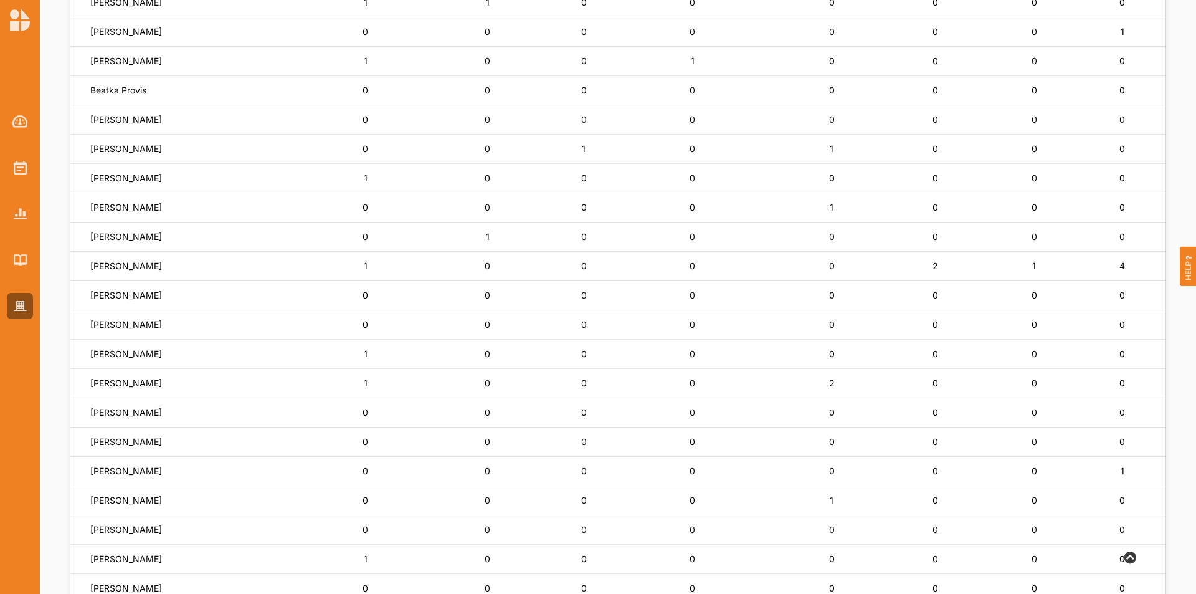
scroll to position [424, 0]
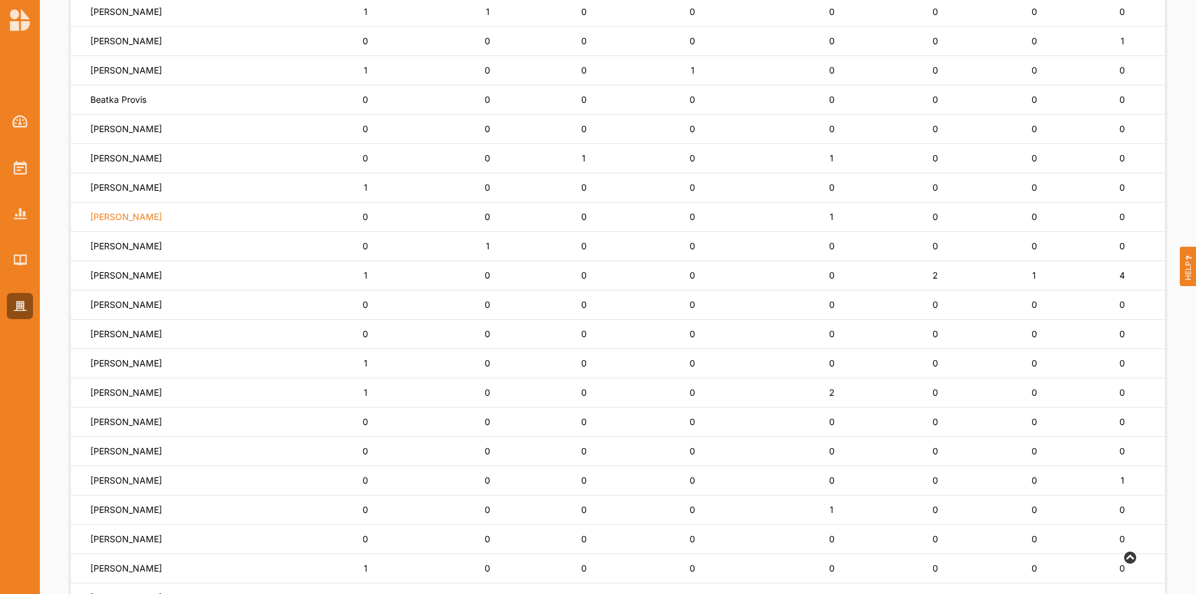
click at [137, 220] on label "[PERSON_NAME]" at bounding box center [126, 216] width 72 height 11
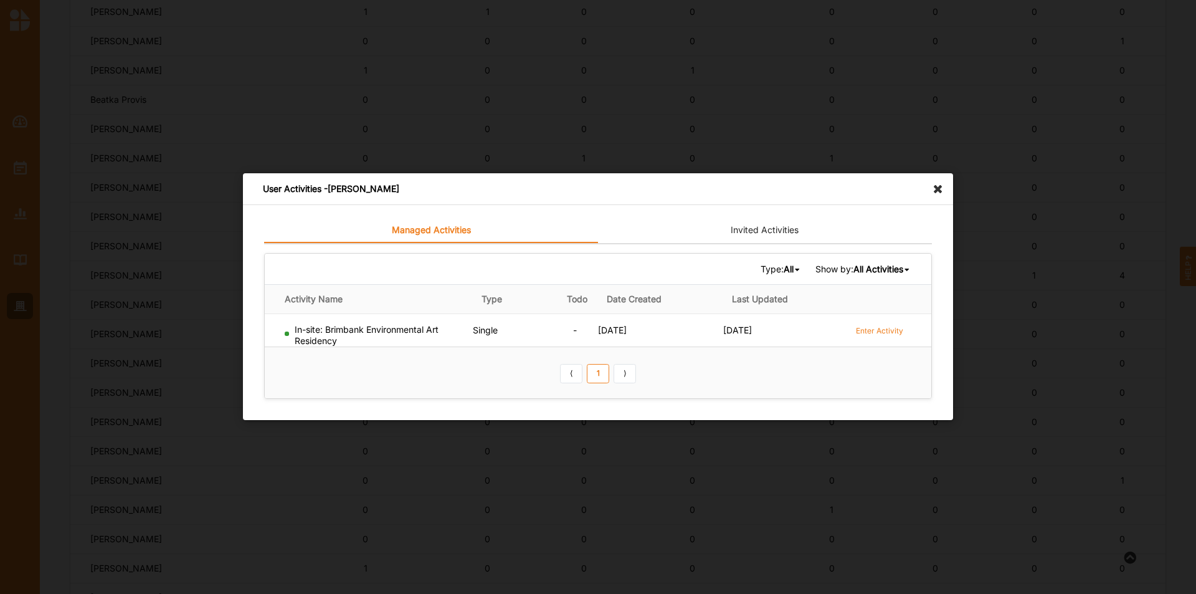
click at [939, 195] on div "User Activities - [PERSON_NAME]" at bounding box center [598, 189] width 710 height 32
click at [938, 191] on icon at bounding box center [941, 183] width 20 height 20
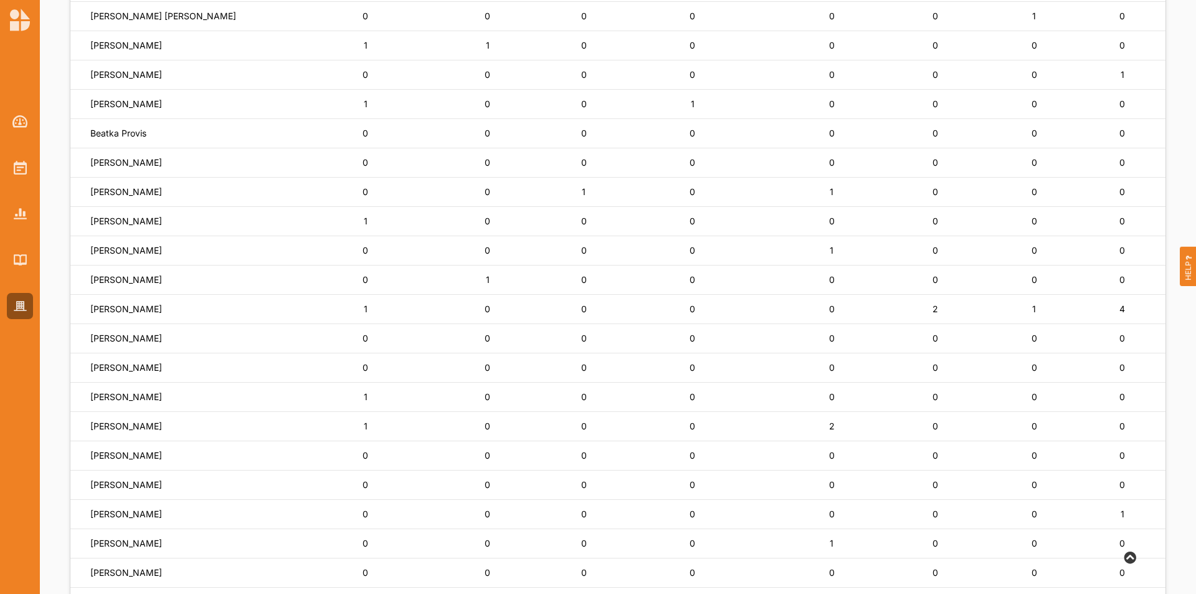
scroll to position [362, 0]
click at [126, 138] on label "[PERSON_NAME]" at bounding box center [126, 132] width 72 height 11
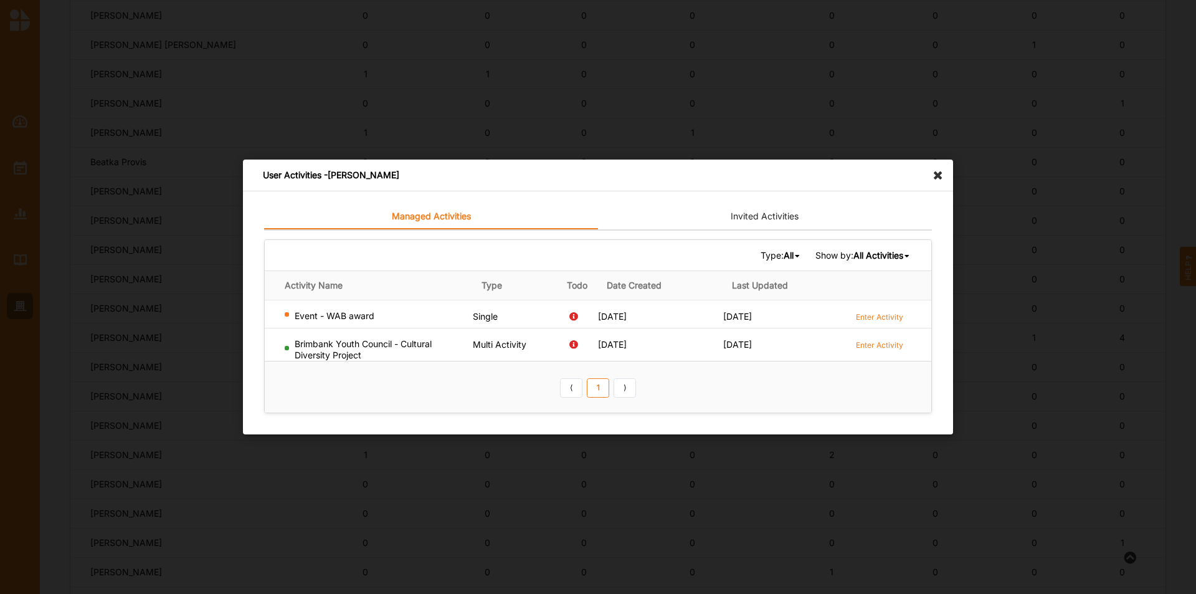
click at [935, 176] on icon at bounding box center [941, 170] width 20 height 20
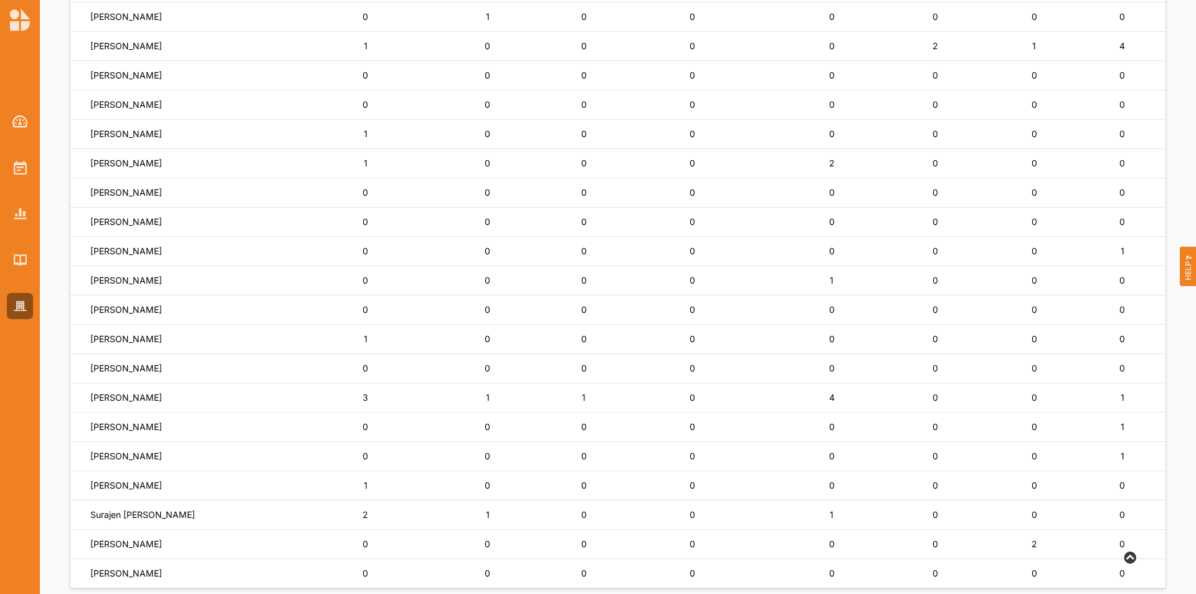
scroll to position [674, 0]
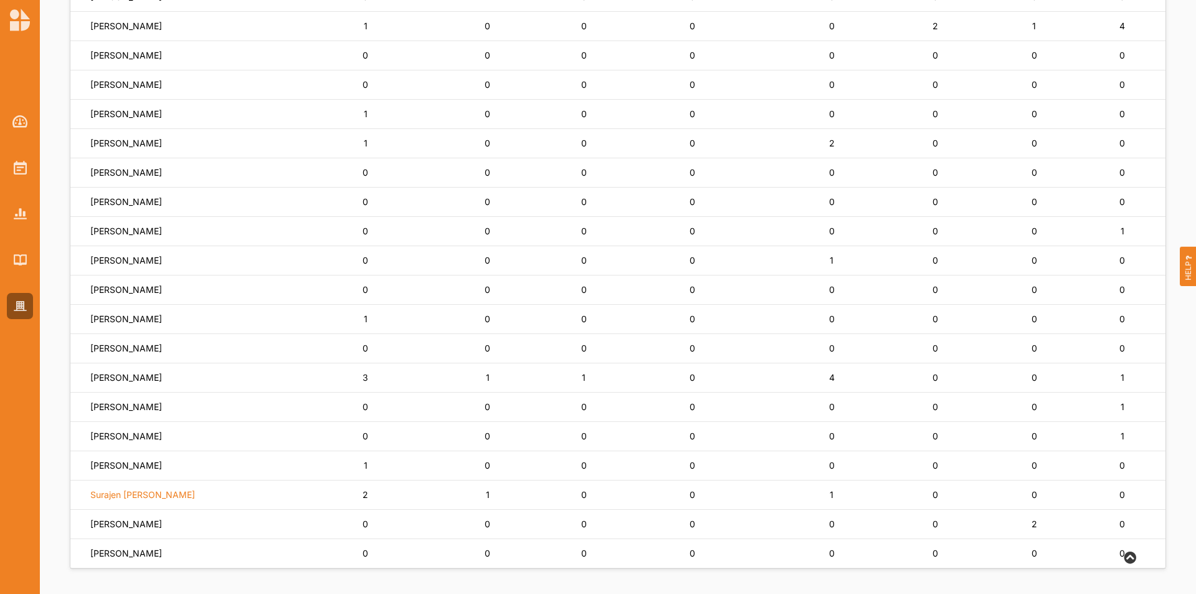
click at [148, 490] on label "Surajen [PERSON_NAME]" at bounding box center [142, 494] width 105 height 11
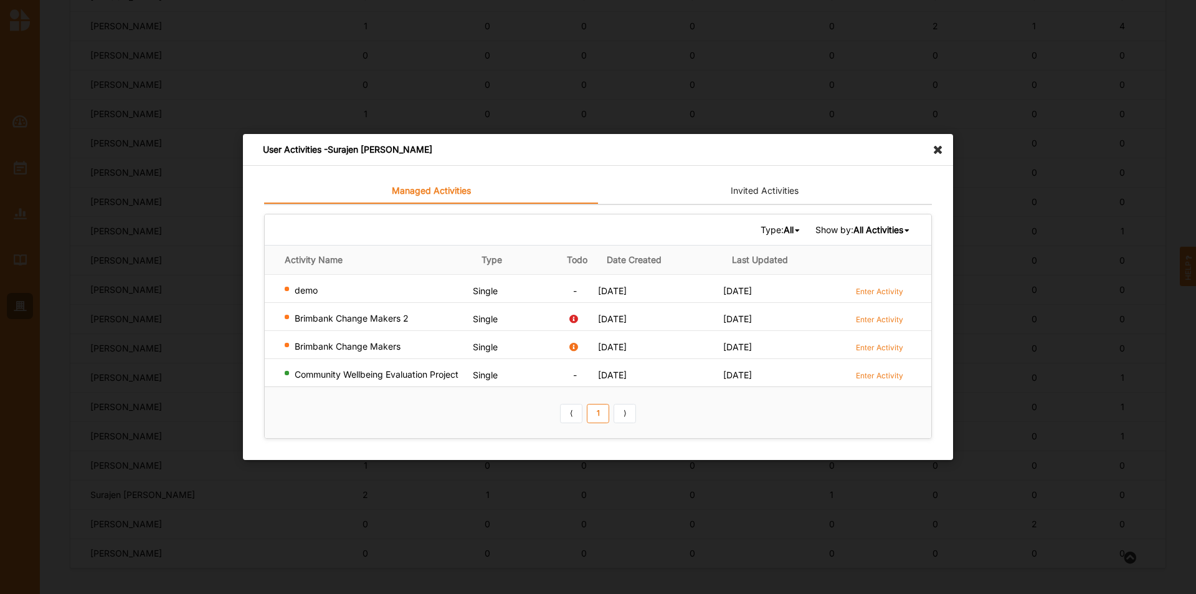
click at [940, 158] on div "User Activities - Surajen [PERSON_NAME]" at bounding box center [598, 150] width 710 height 32
click at [939, 144] on icon at bounding box center [941, 144] width 20 height 20
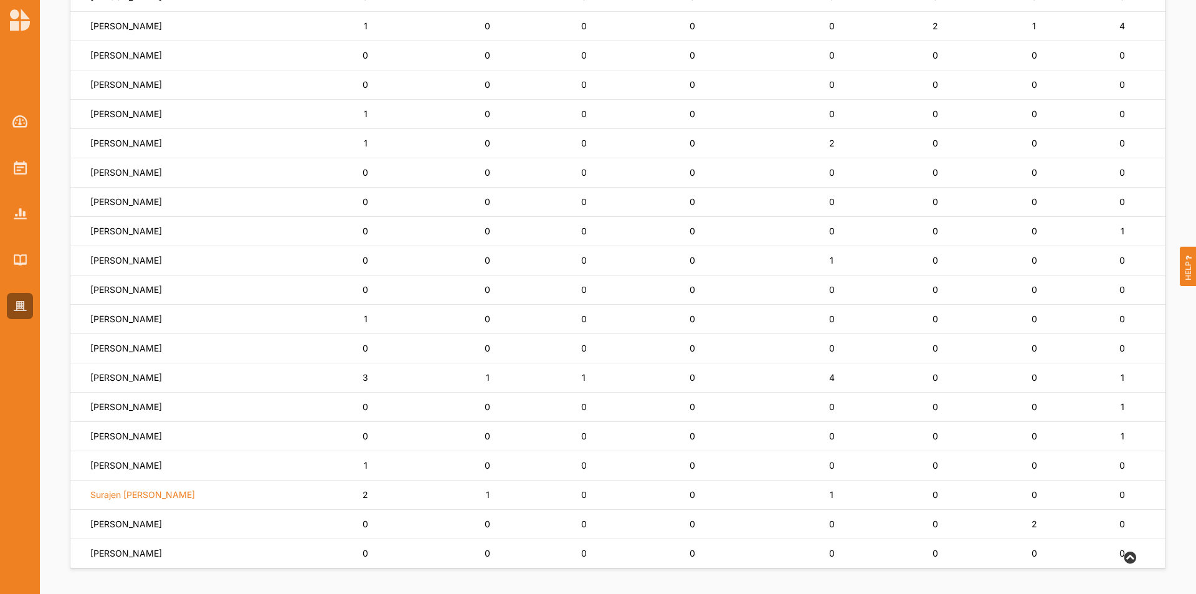
click at [121, 495] on label "Surajen [PERSON_NAME]" at bounding box center [142, 494] width 105 height 11
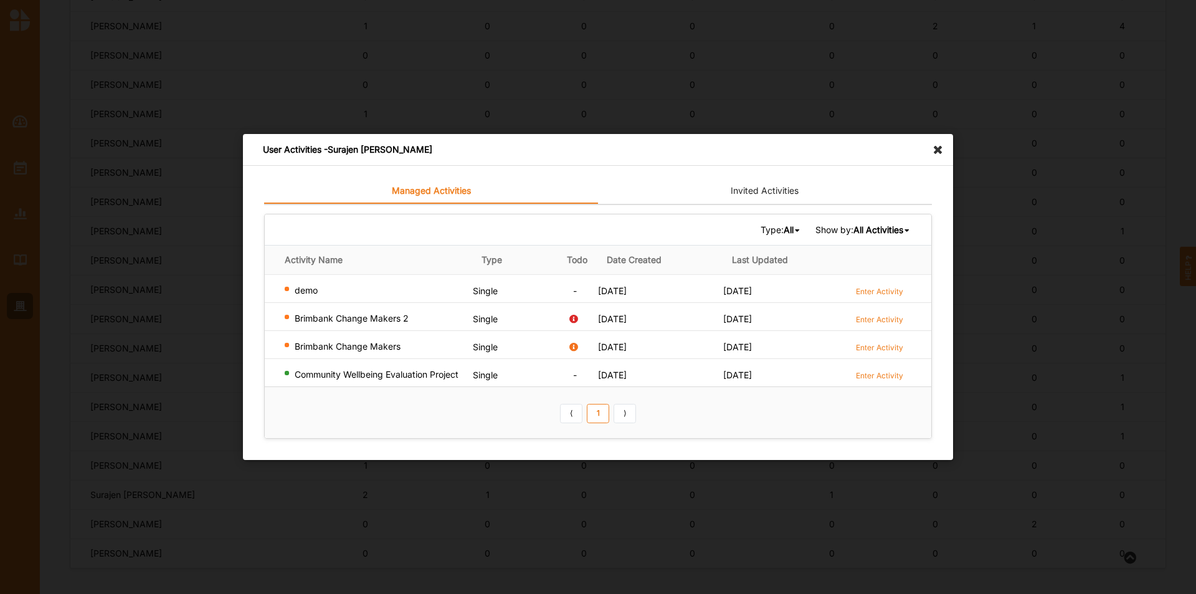
click at [943, 148] on icon at bounding box center [941, 144] width 20 height 20
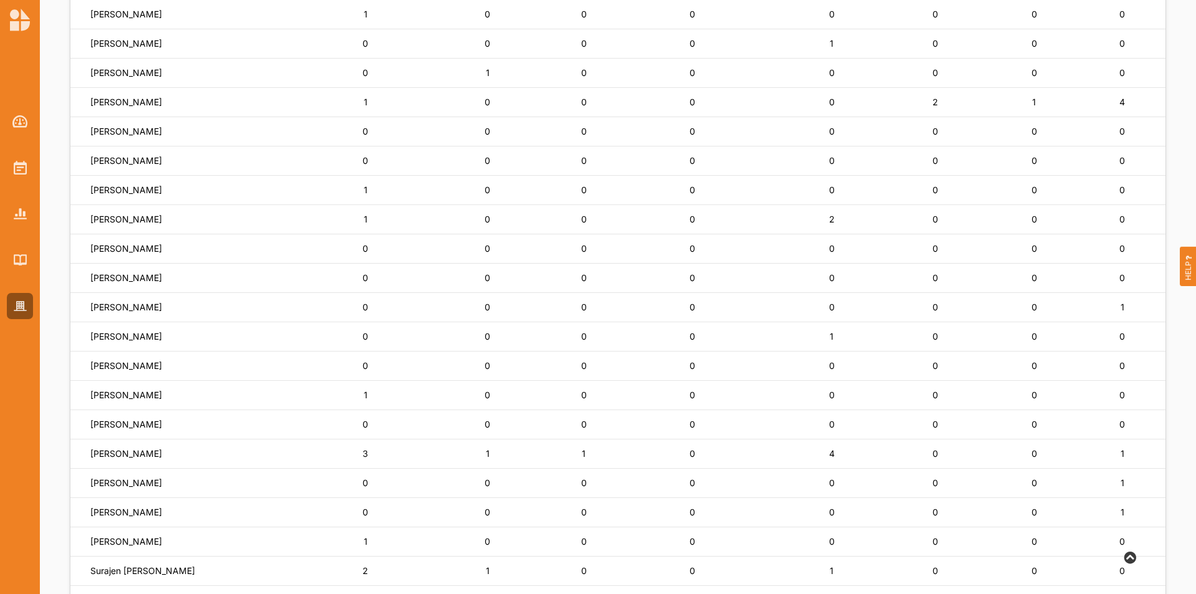
scroll to position [424, 0]
click at [112, 366] on label "[PERSON_NAME]" at bounding box center [126, 363] width 72 height 11
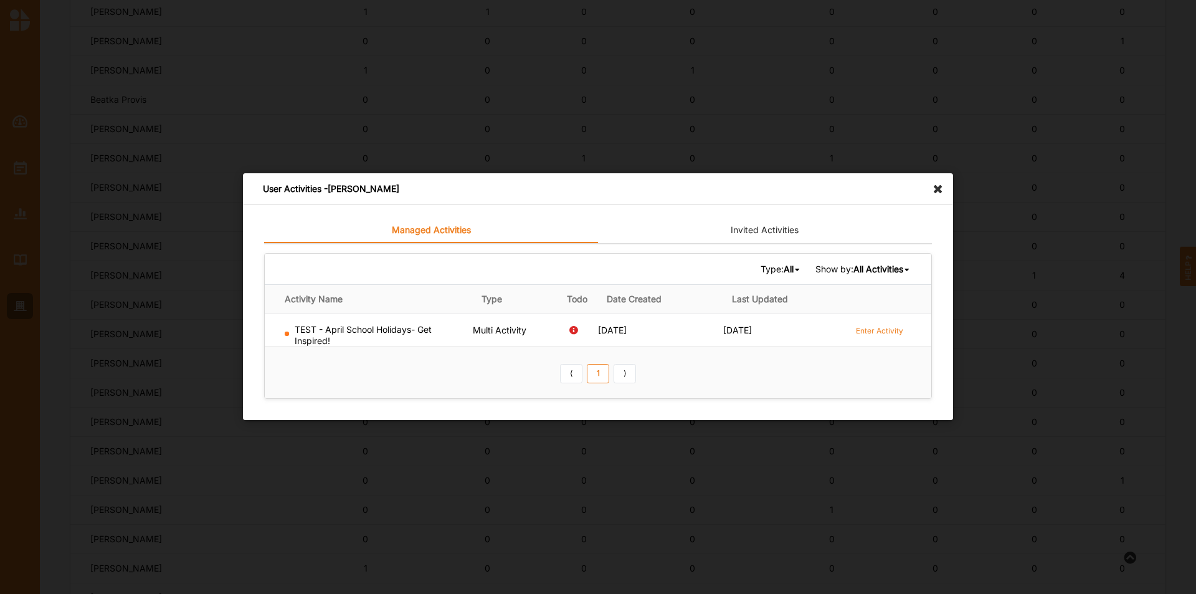
click at [939, 183] on icon at bounding box center [941, 183] width 20 height 20
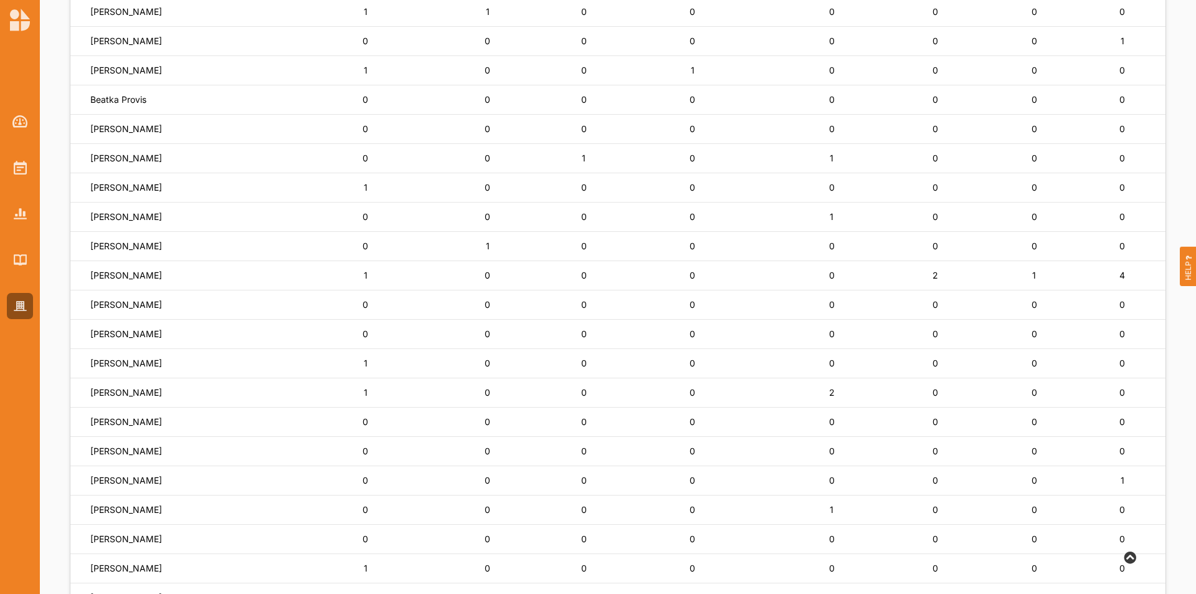
click at [114, 291] on td "[PERSON_NAME]" at bounding box center [189, 304] width 239 height 29
click at [114, 241] on label "[PERSON_NAME]" at bounding box center [126, 246] width 72 height 11
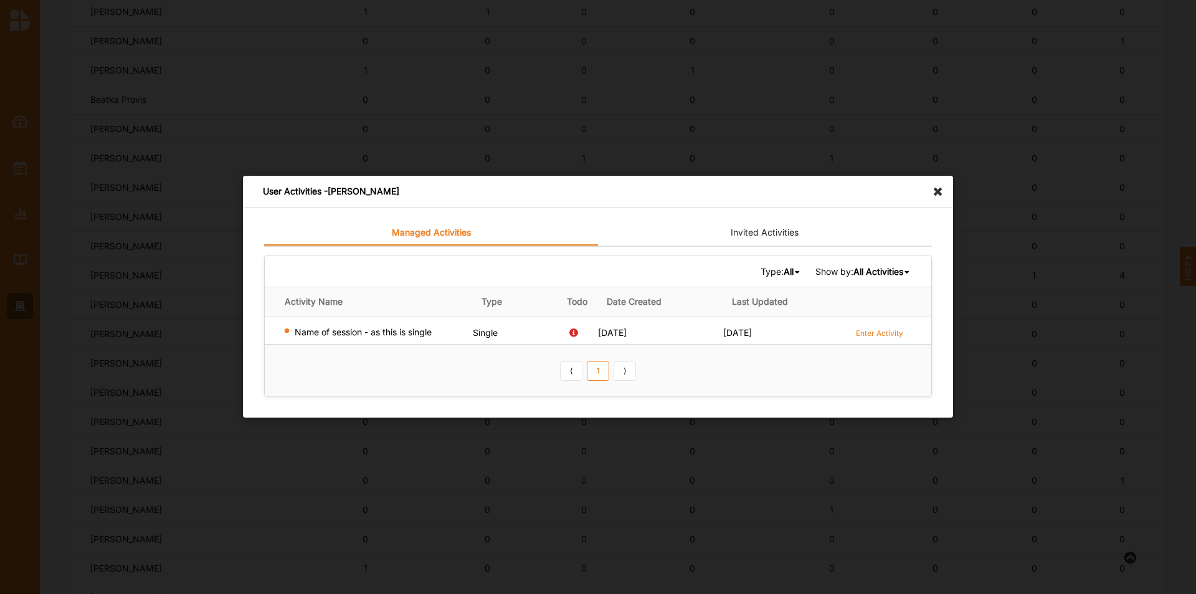
click at [936, 193] on icon at bounding box center [941, 186] width 20 height 20
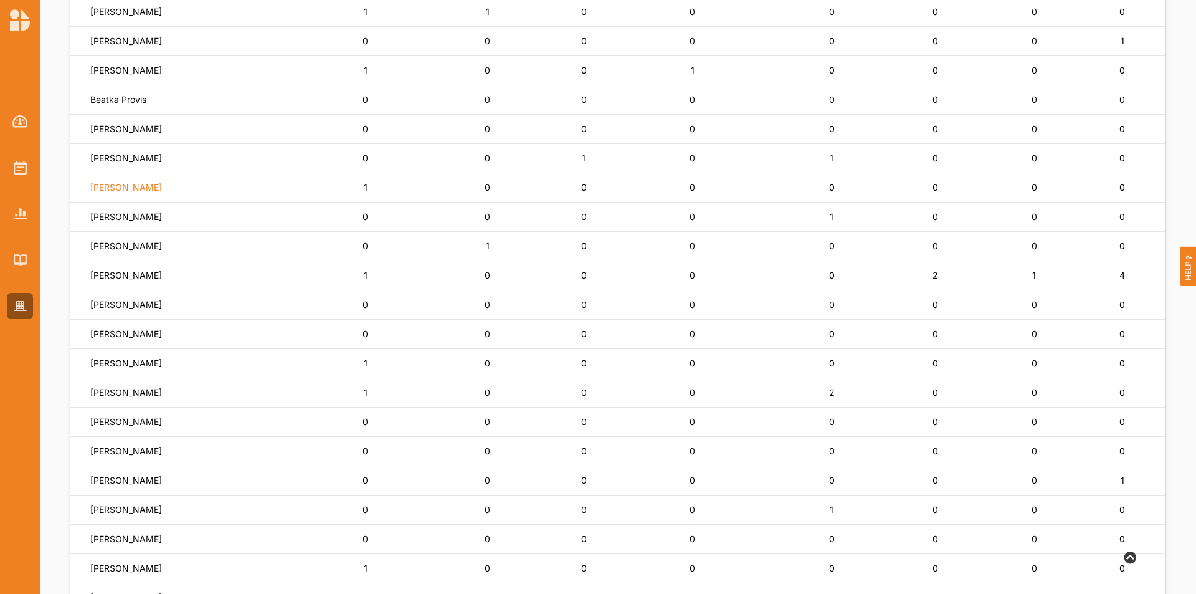
click at [112, 188] on label "[PERSON_NAME]" at bounding box center [126, 187] width 72 height 11
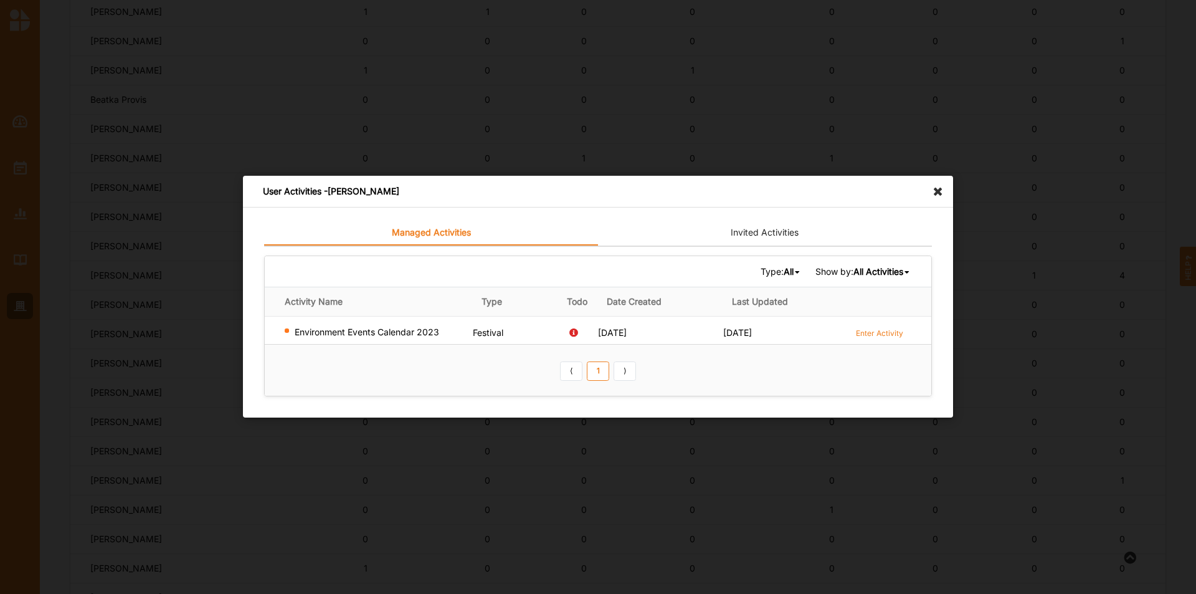
click at [935, 193] on icon at bounding box center [941, 186] width 20 height 20
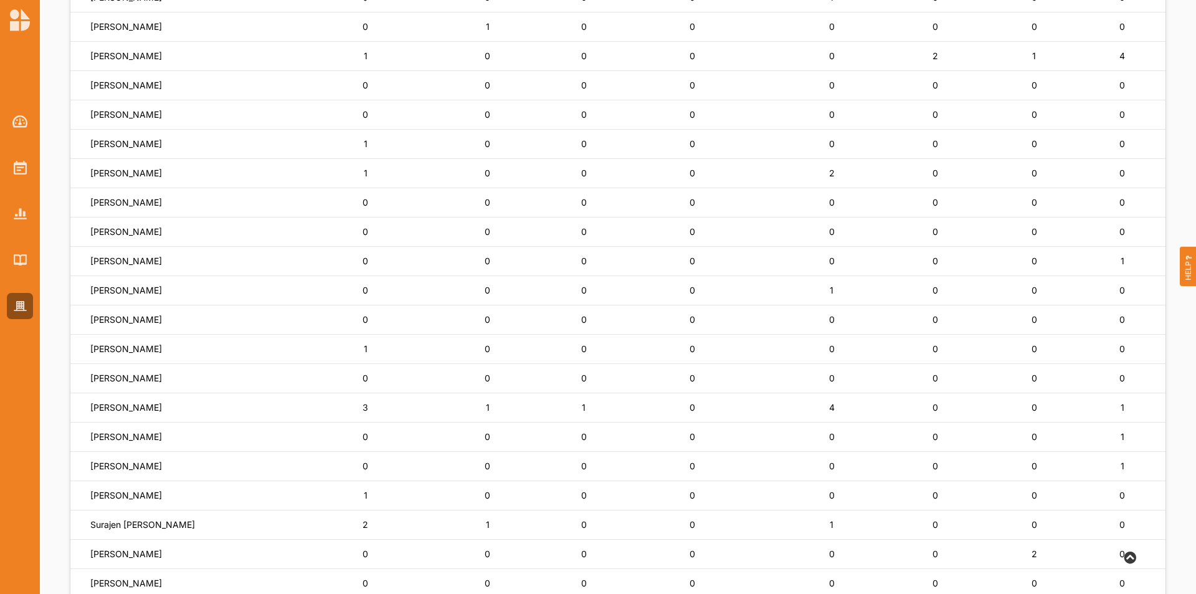
scroll to position [674, 0]
click at [102, 495] on label "Surajen [PERSON_NAME]" at bounding box center [142, 494] width 105 height 11
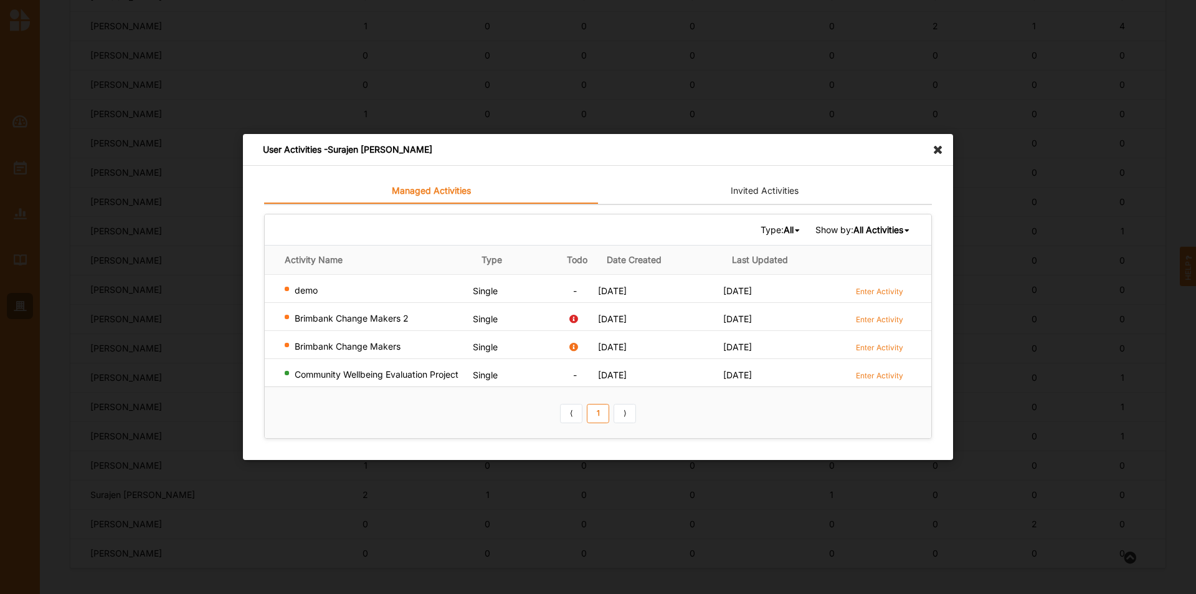
click at [936, 150] on icon at bounding box center [941, 144] width 20 height 20
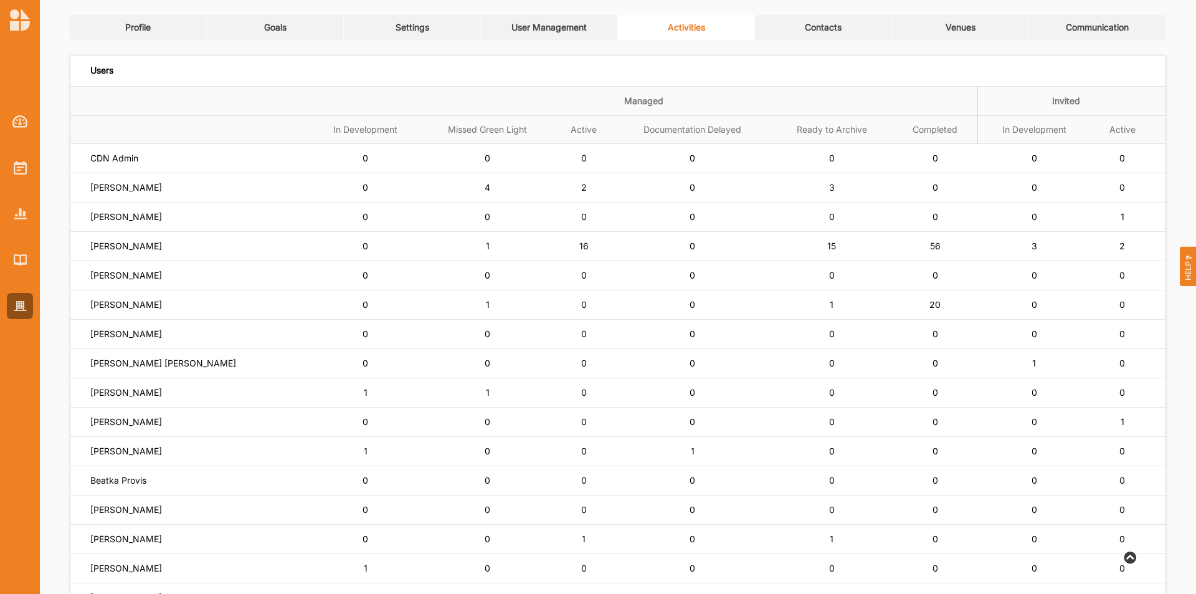
scroll to position [62, 0]
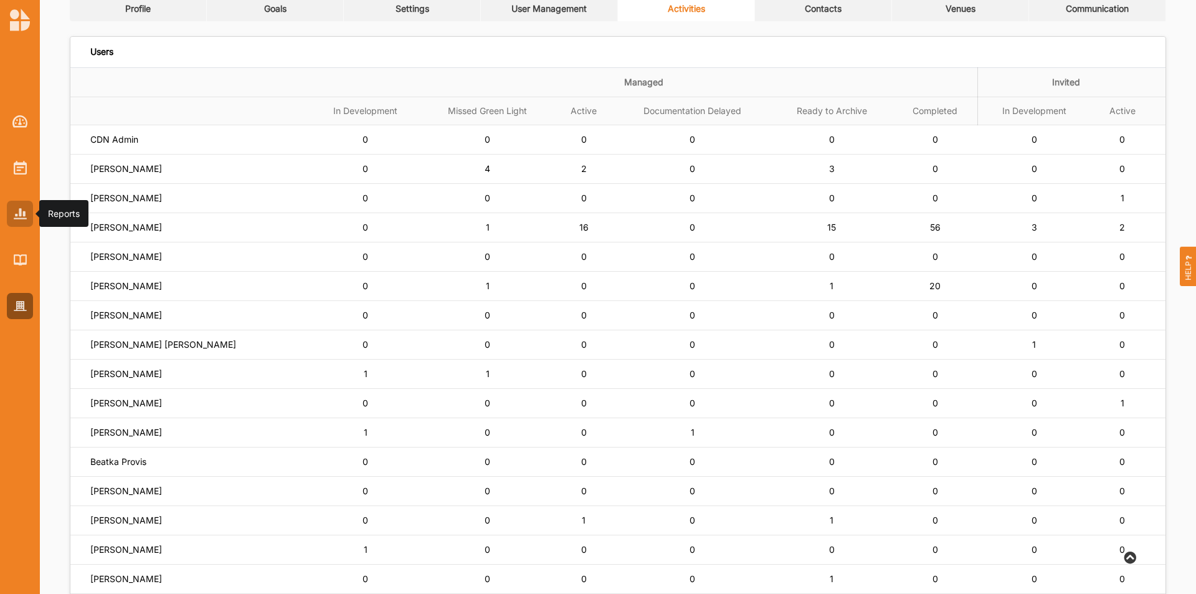
click at [15, 219] on div at bounding box center [20, 214] width 26 height 26
